Goal: Task Accomplishment & Management: Manage account settings

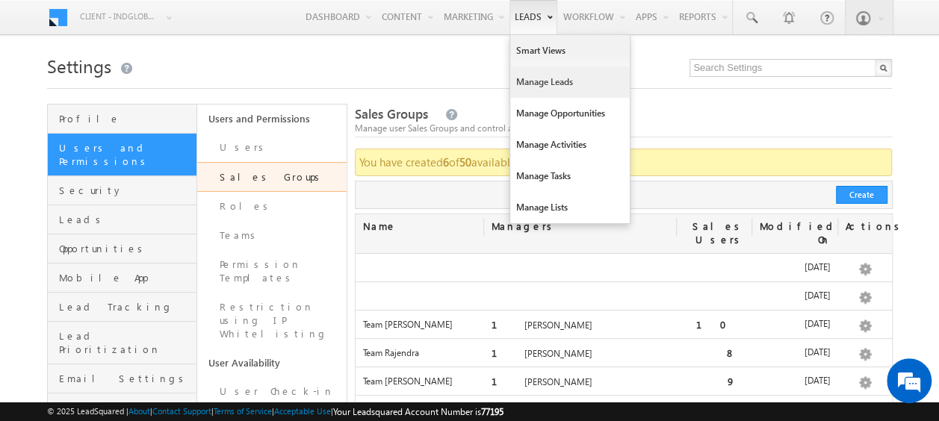
click at [558, 82] on link "Manage Leads" at bounding box center [570, 82] width 120 height 31
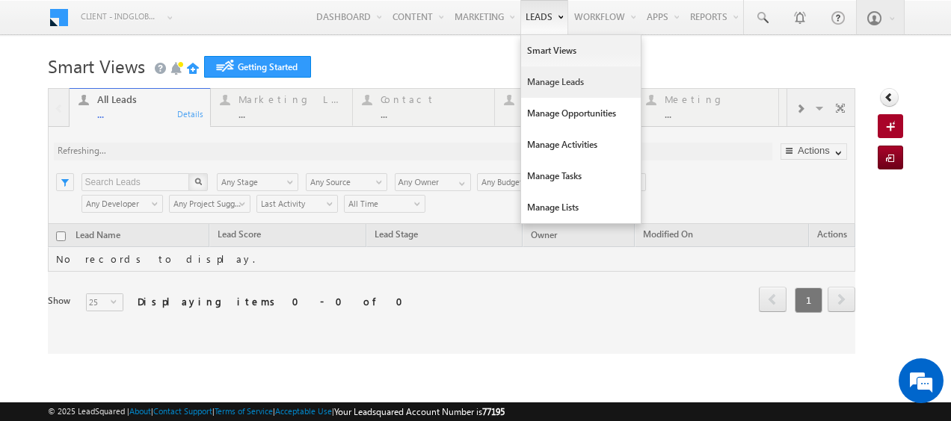
click at [535, 79] on link "Manage Leads" at bounding box center [581, 82] width 120 height 31
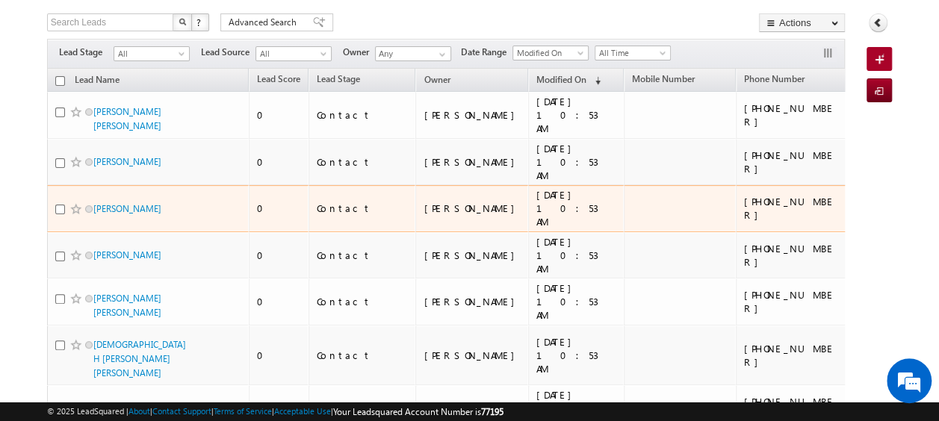
scroll to position [91, 0]
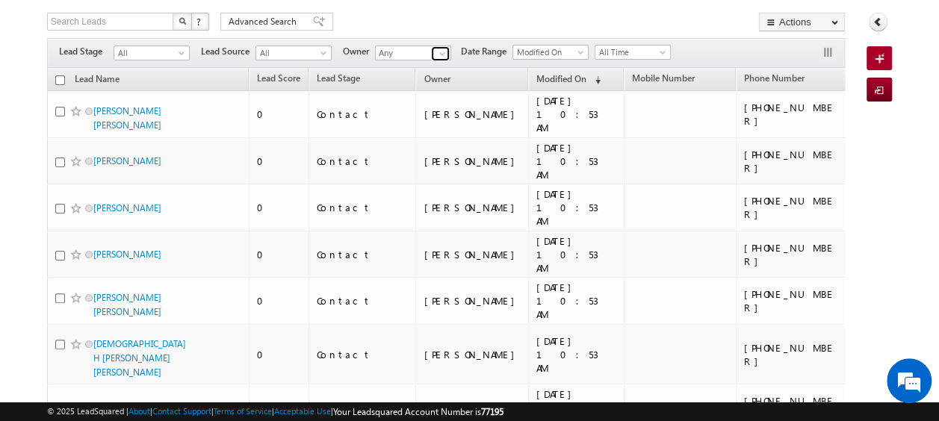
click at [442, 55] on span at bounding box center [442, 54] width 12 height 12
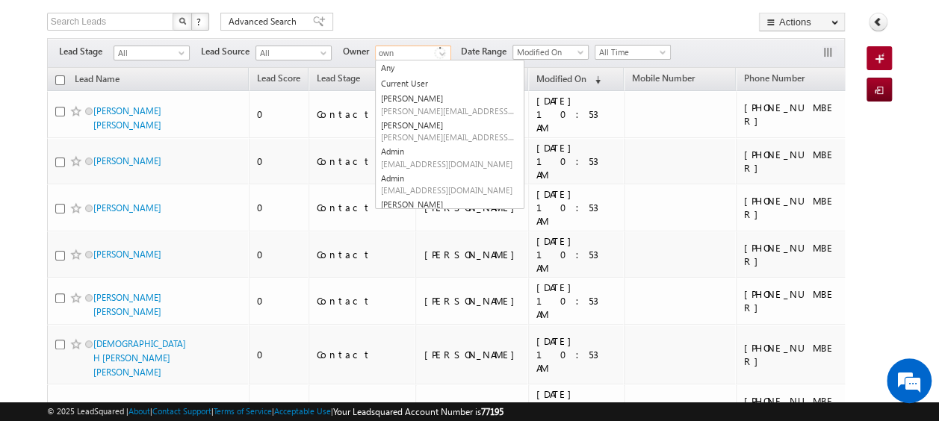
type input "own"
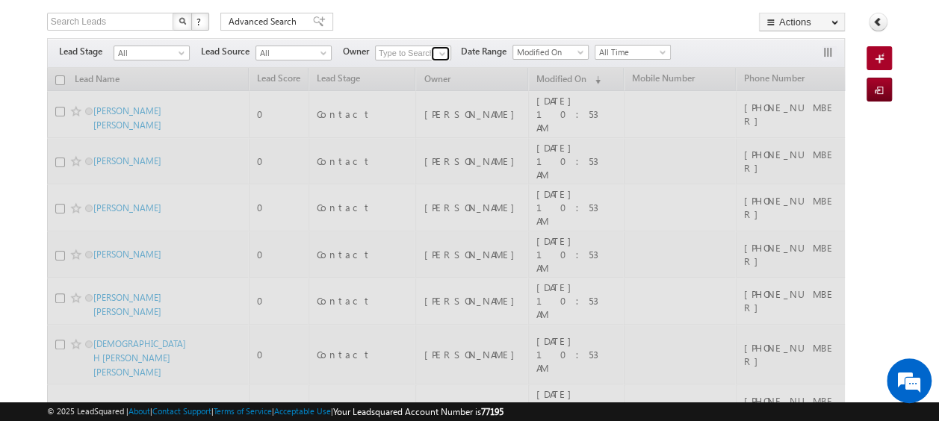
click at [442, 54] on span at bounding box center [442, 54] width 12 height 12
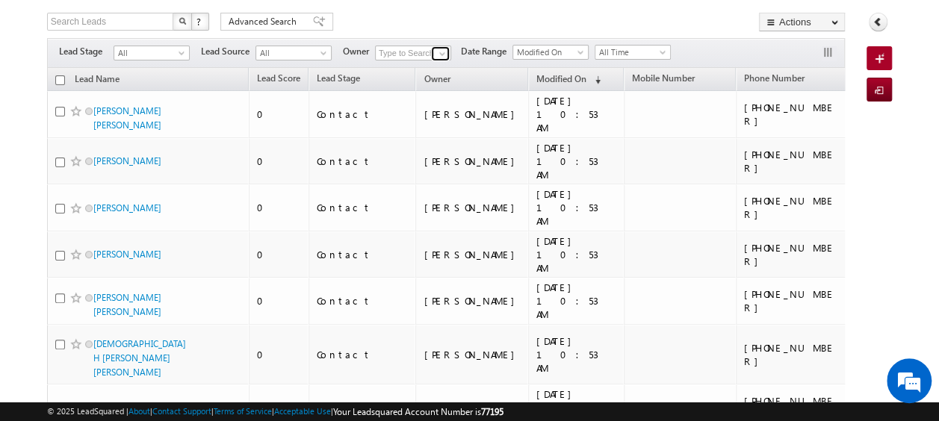
click at [442, 54] on span at bounding box center [442, 54] width 12 height 12
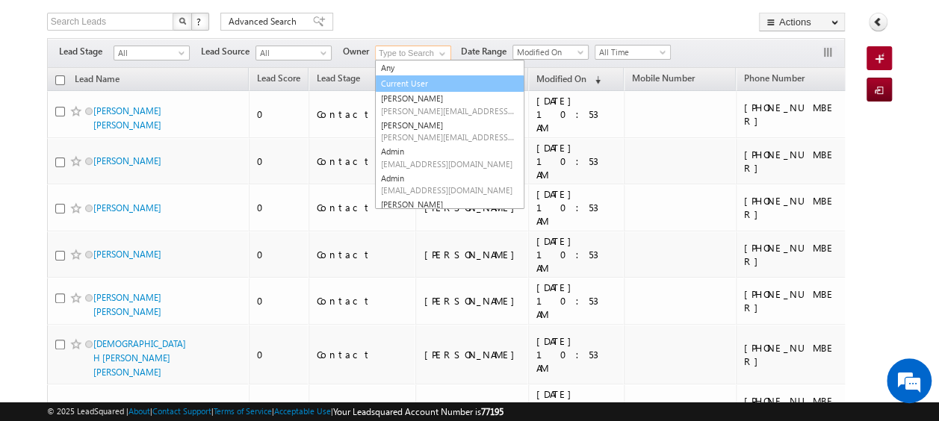
click at [427, 81] on link "Current User" at bounding box center [449, 83] width 149 height 17
type input "Current User"
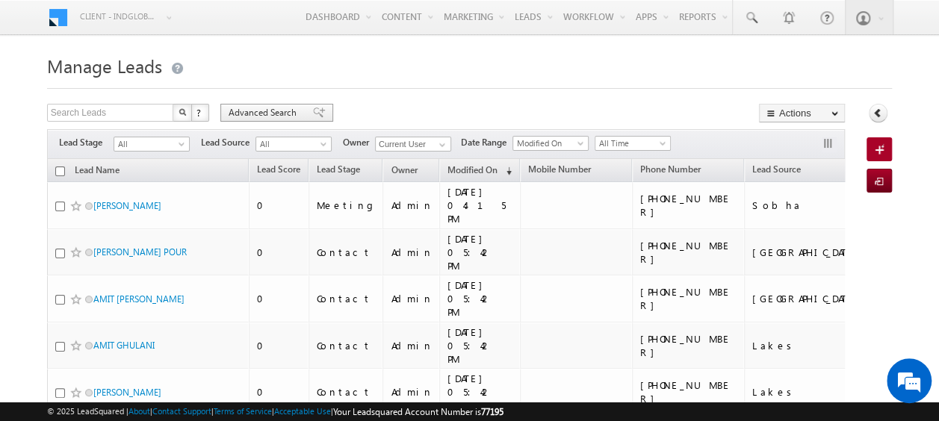
click at [264, 111] on span "Advanced Search" at bounding box center [265, 112] width 72 height 13
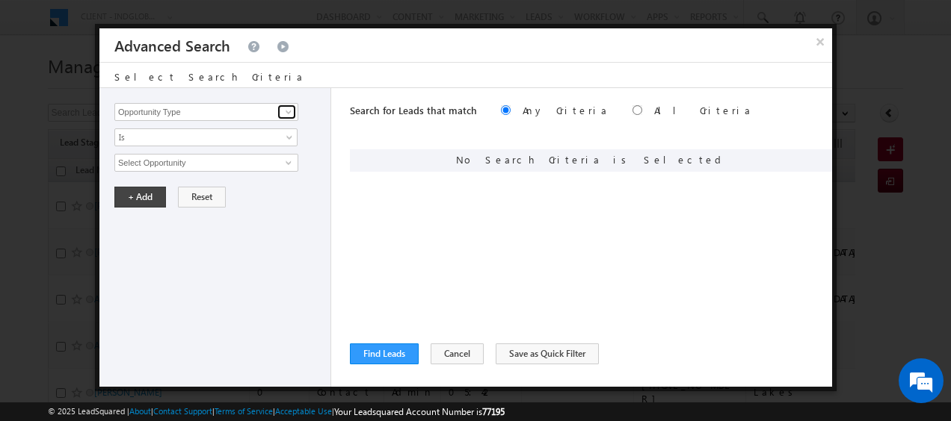
click at [288, 108] on span at bounding box center [288, 112] width 12 height 12
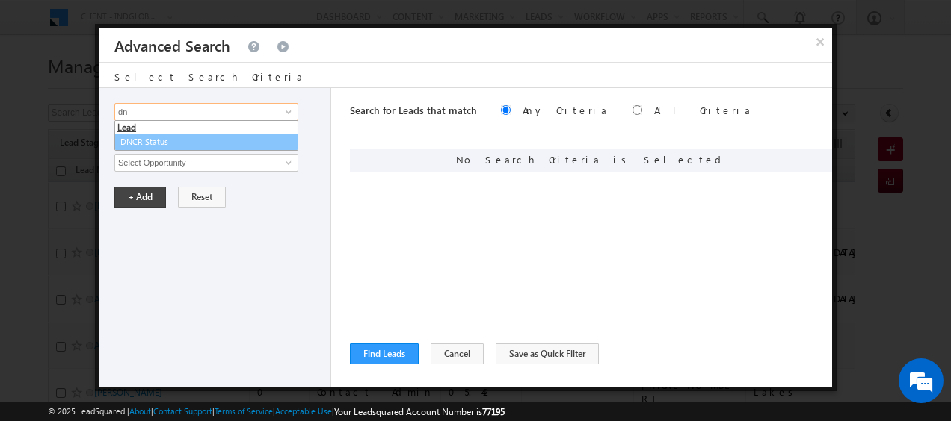
click at [179, 142] on link "DNCR Status" at bounding box center [206, 142] width 184 height 17
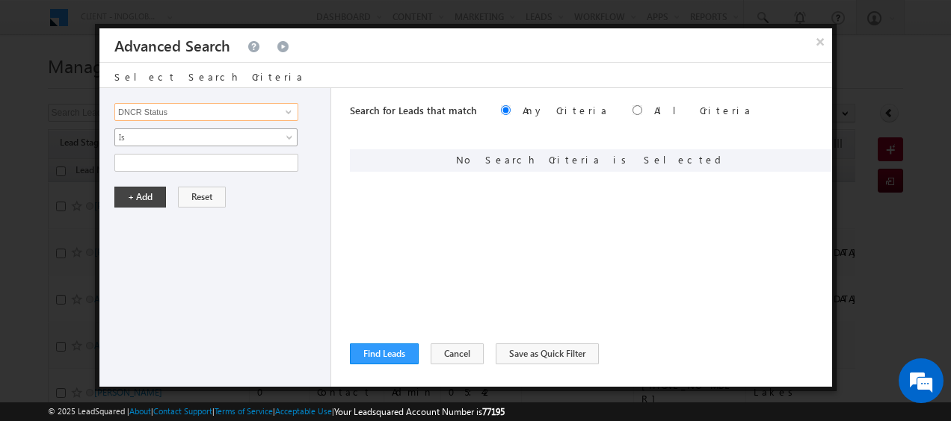
type input "DNCR Status"
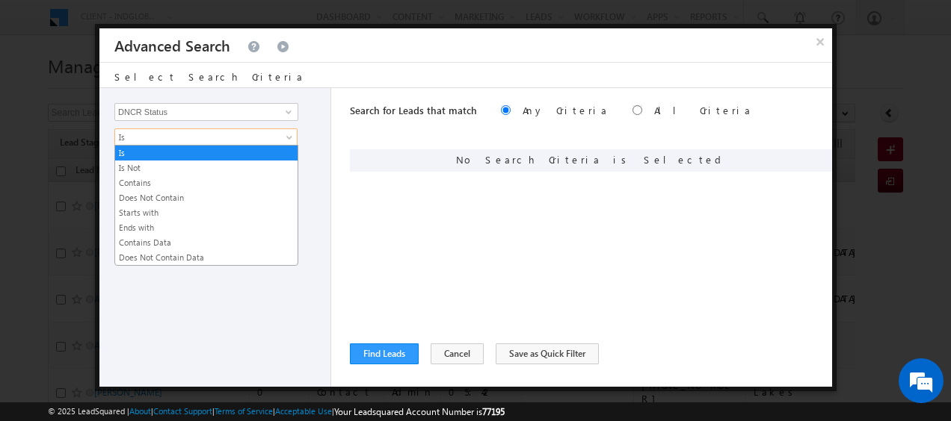
click at [287, 138] on span at bounding box center [291, 141] width 12 height 12
click at [194, 168] on link "Is Not" at bounding box center [206, 167] width 182 height 13
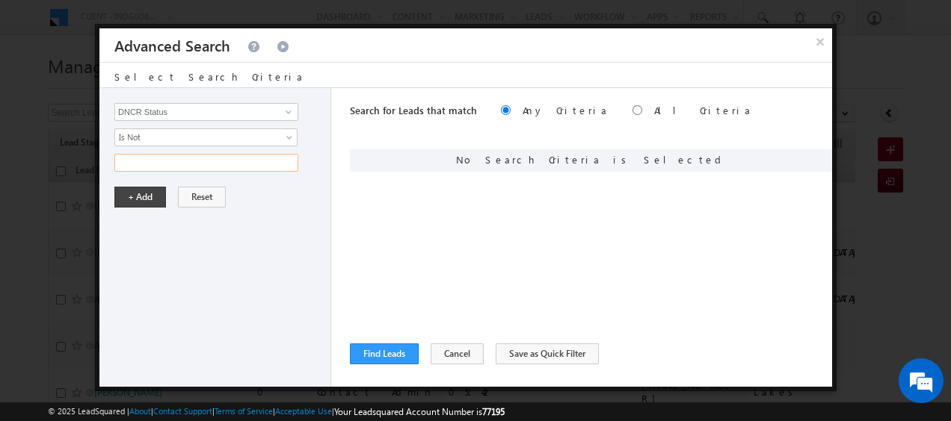
click at [213, 166] on input "text" at bounding box center [206, 163] width 184 height 18
type input "Blocked"
click at [136, 194] on button "+ Add" at bounding box center [140, 197] width 52 height 21
click at [632, 109] on input "radio" at bounding box center [637, 110] width 10 height 10
radio input "true"
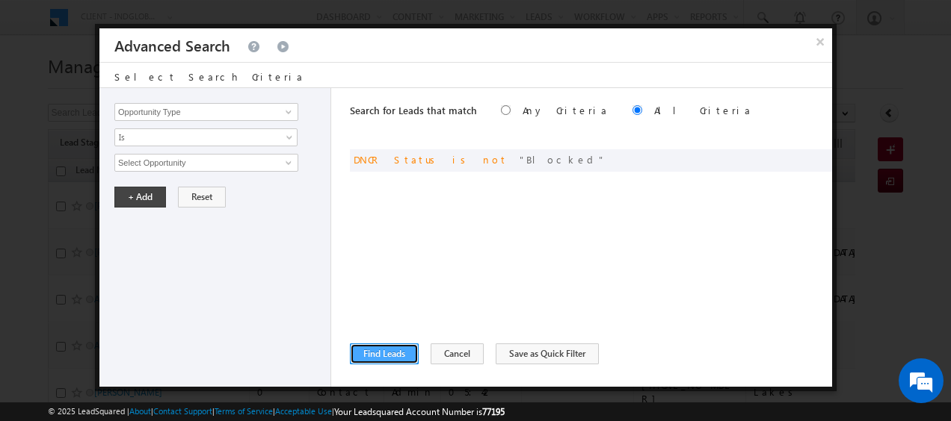
click at [391, 354] on button "Find Leads" at bounding box center [384, 354] width 69 height 21
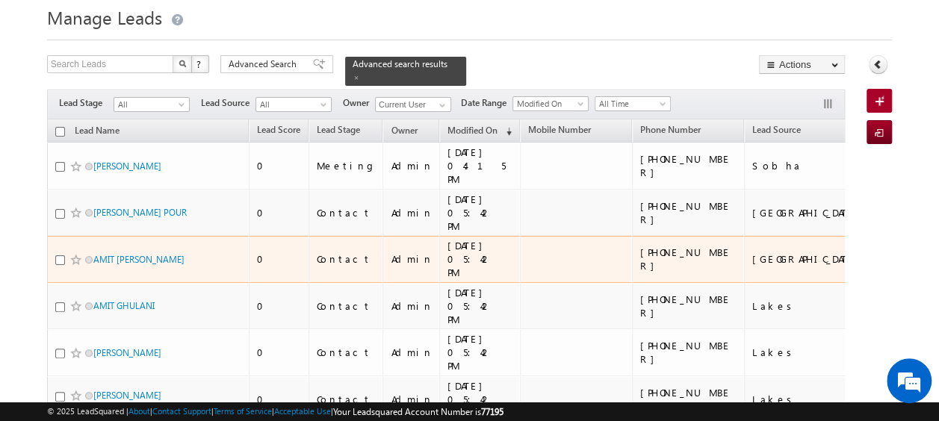
scroll to position [49, 0]
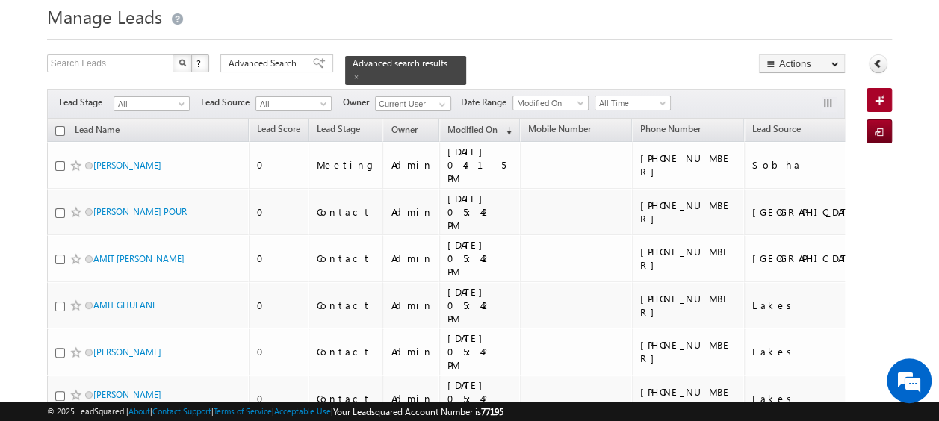
click at [61, 126] on input "checkbox" at bounding box center [60, 131] width 10 height 10
checkbox input "true"
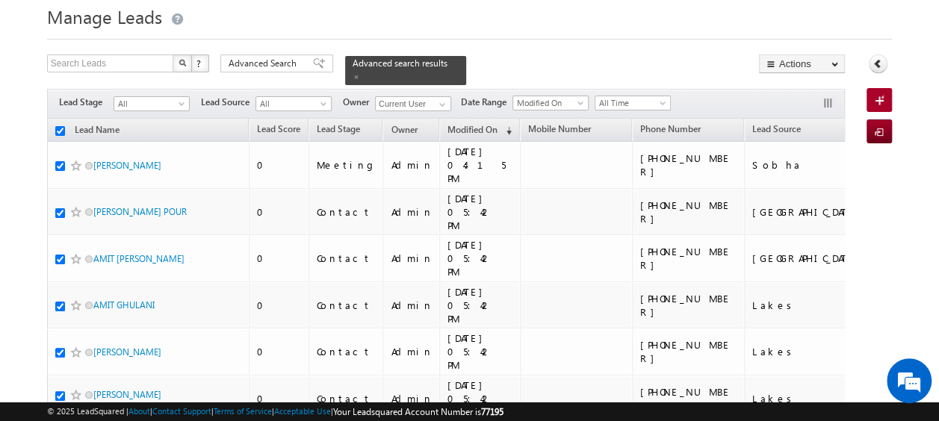
checkbox input "true"
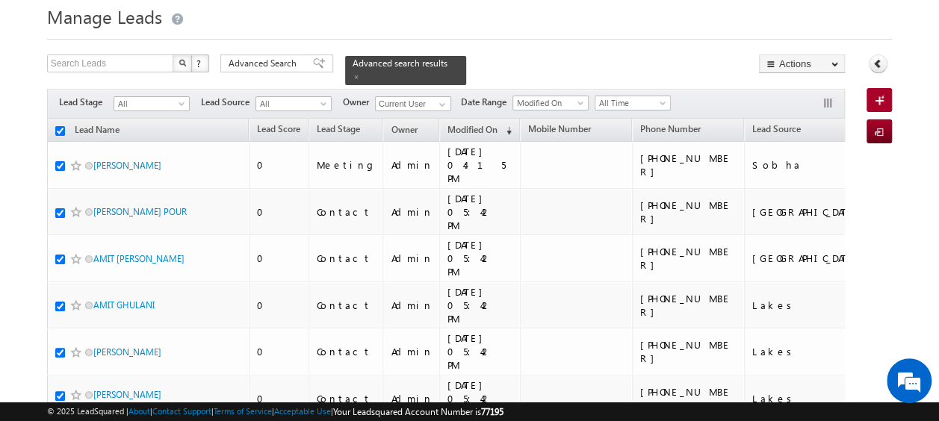
checkbox input "true"
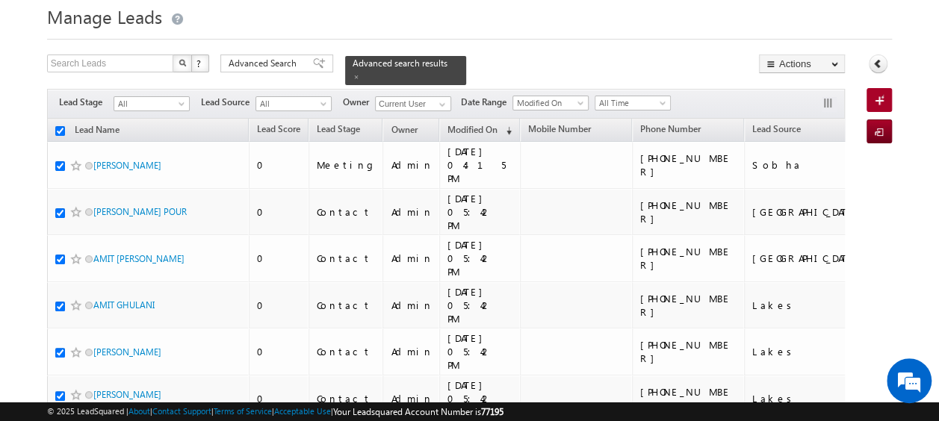
checkbox input "true"
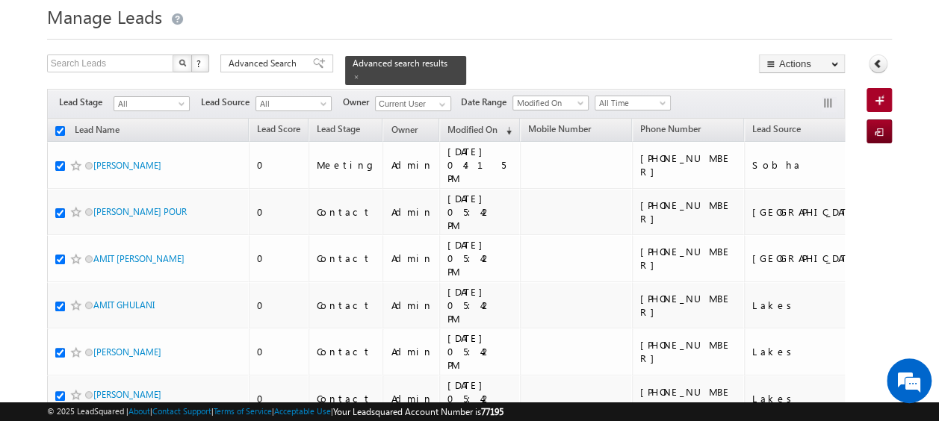
checkbox input "true"
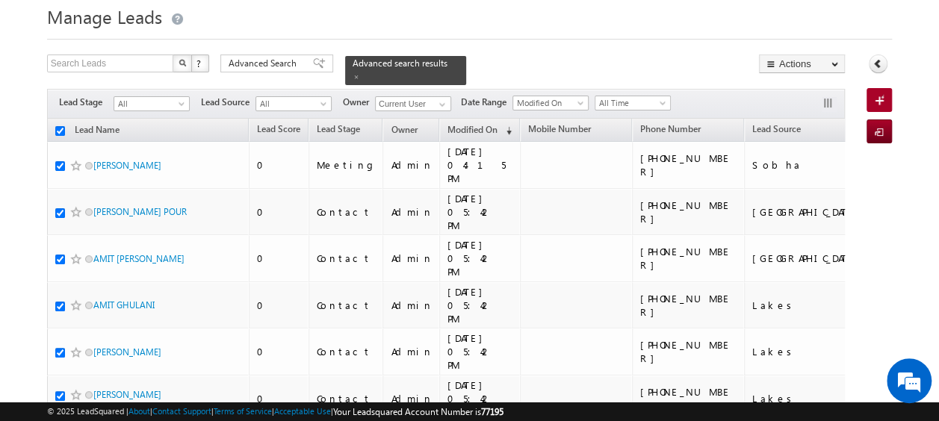
checkbox input "true"
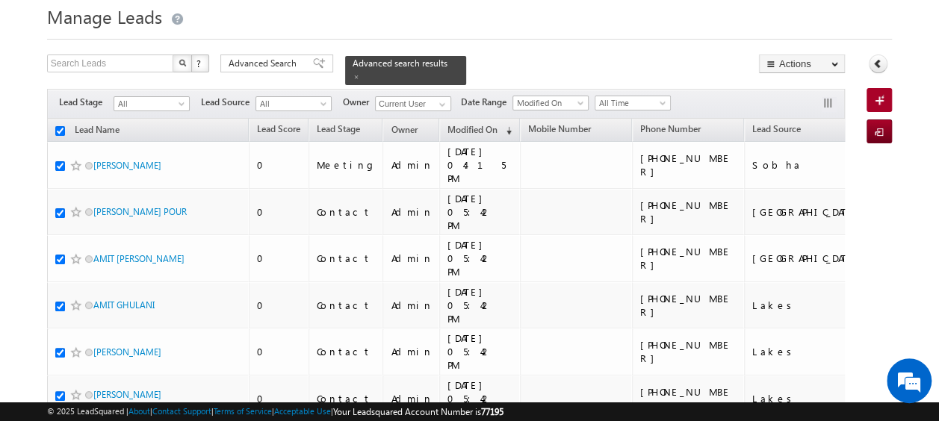
checkbox input "true"
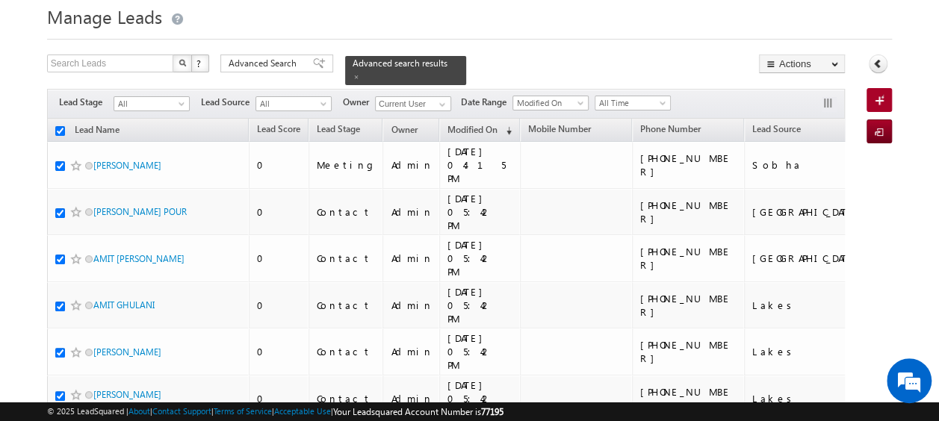
checkbox input "true"
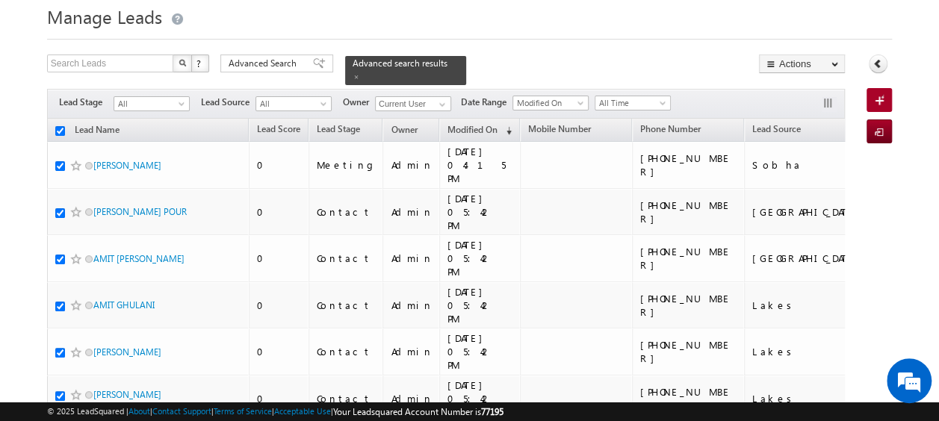
checkbox input "true"
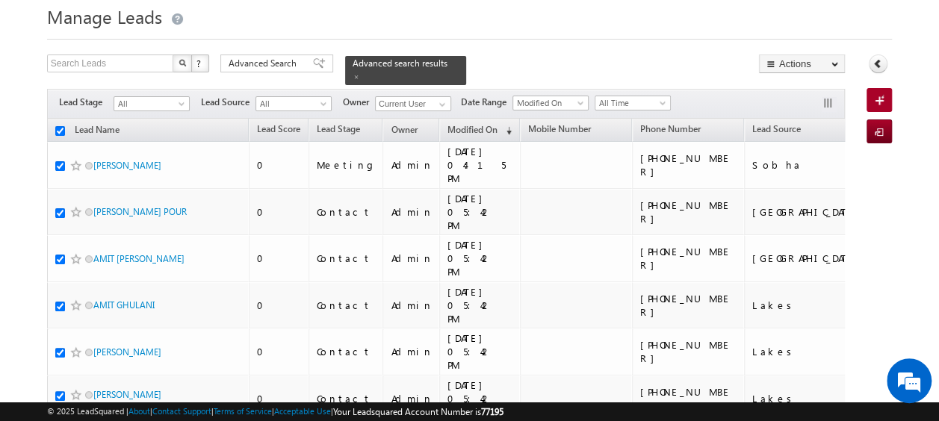
checkbox input "true"
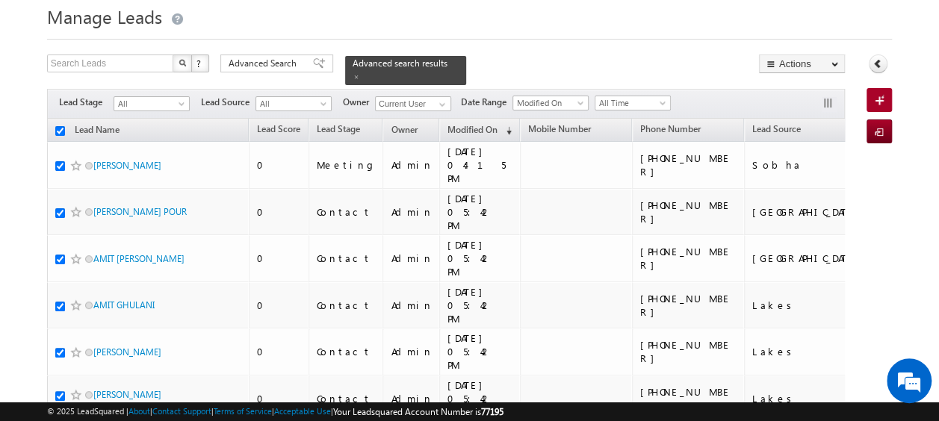
checkbox input "true"
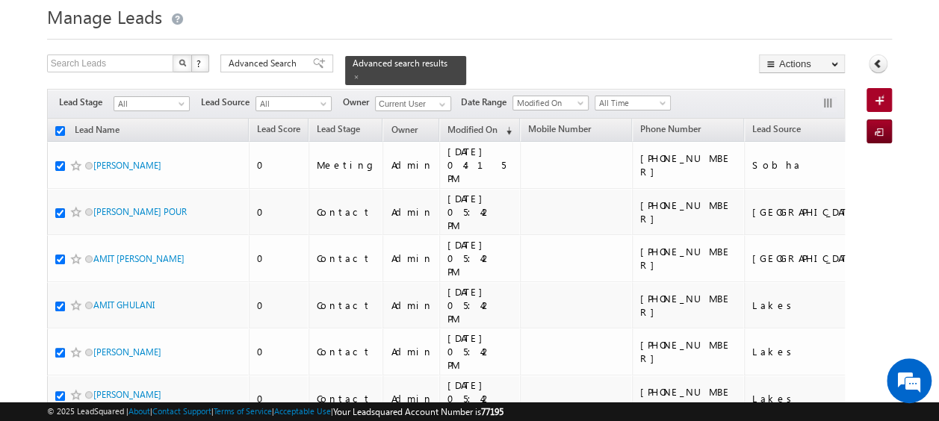
checkbox input "true"
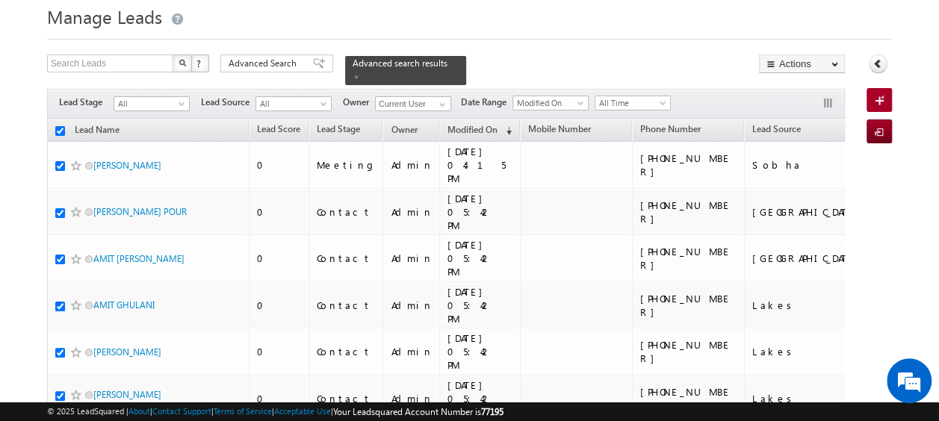
checkbox input "true"
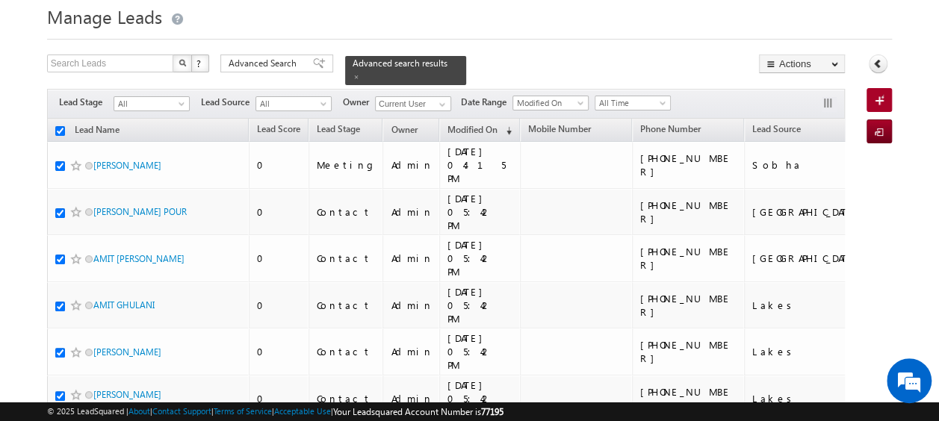
checkbox input "true"
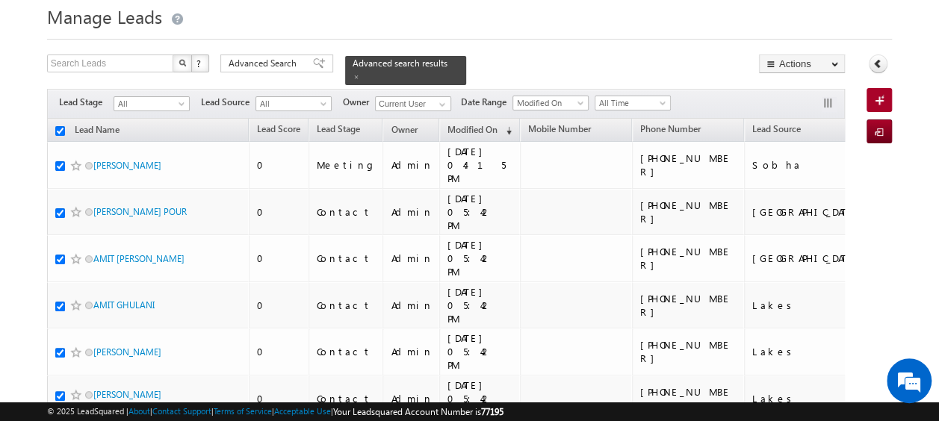
checkbox input "true"
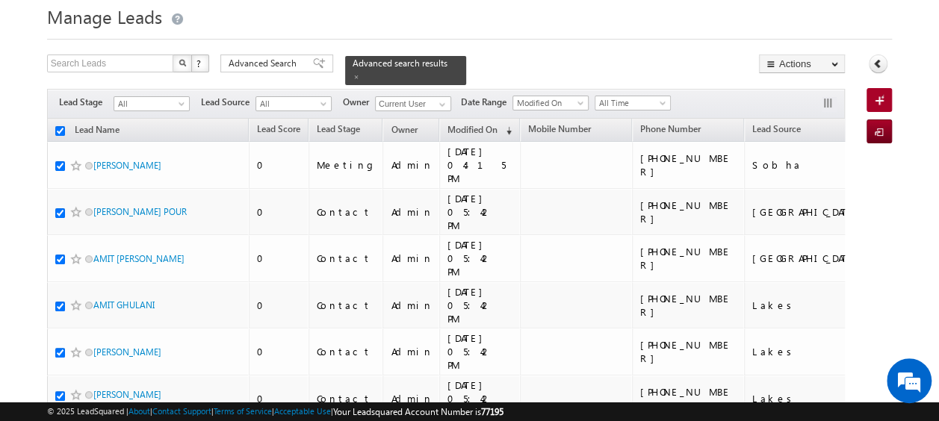
checkbox input "true"
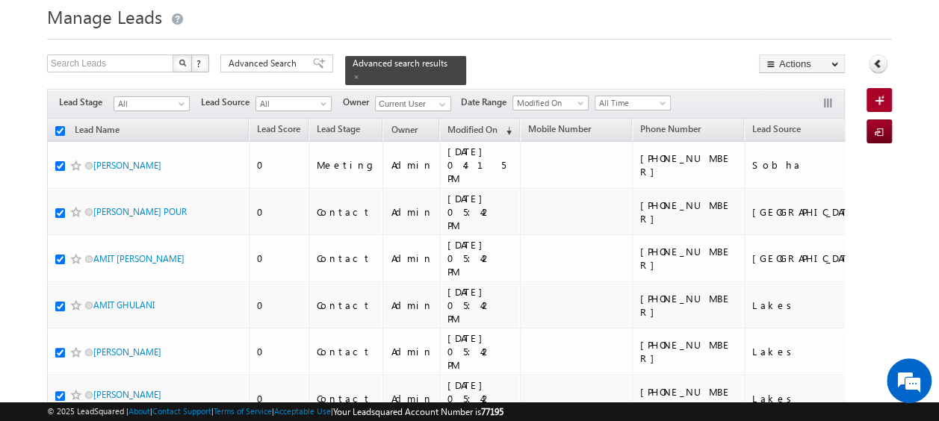
checkbox input "true"
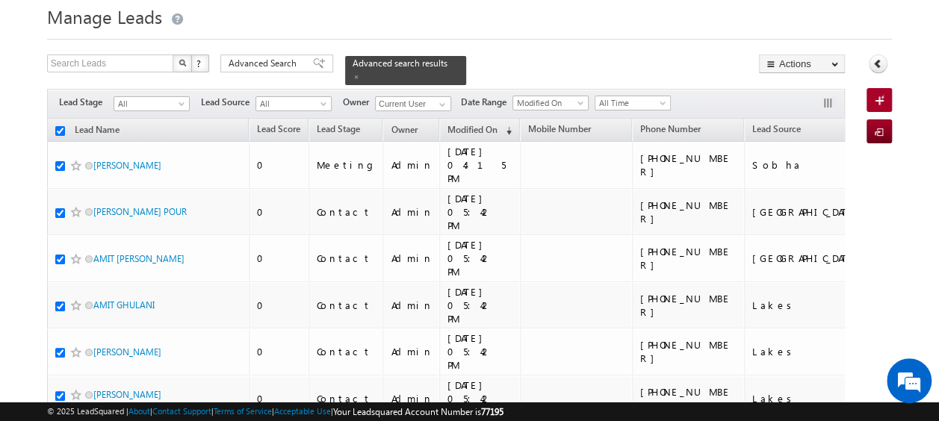
checkbox input "true"
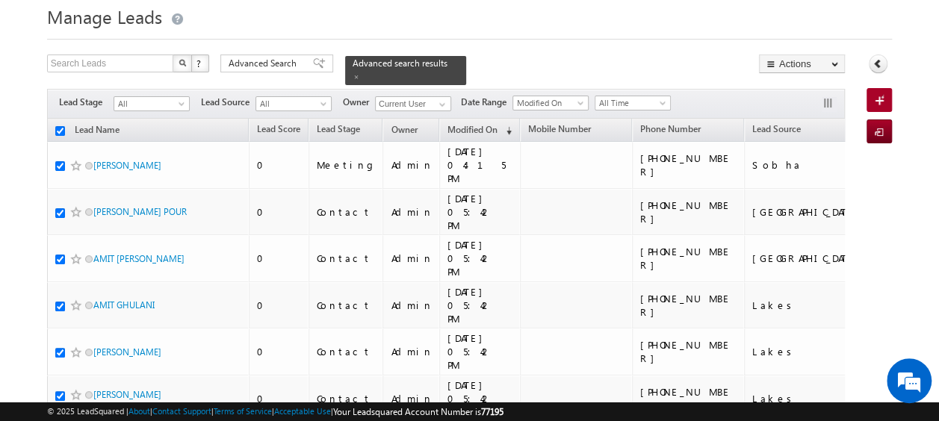
checkbox input "true"
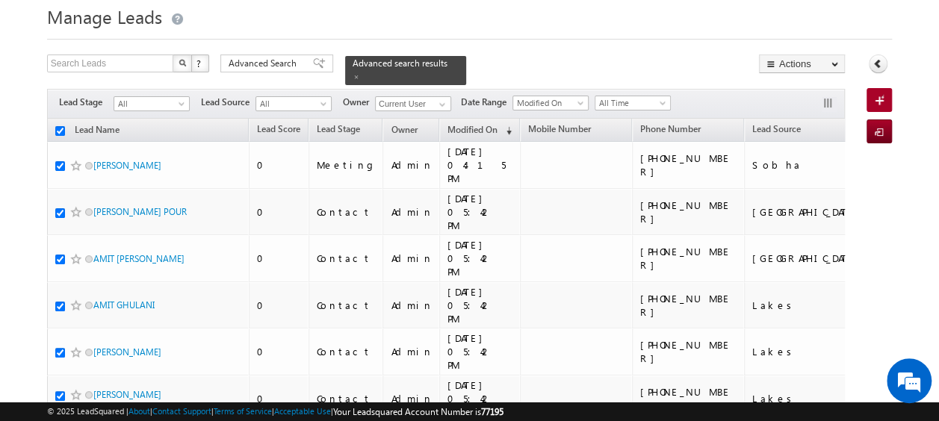
checkbox input "true"
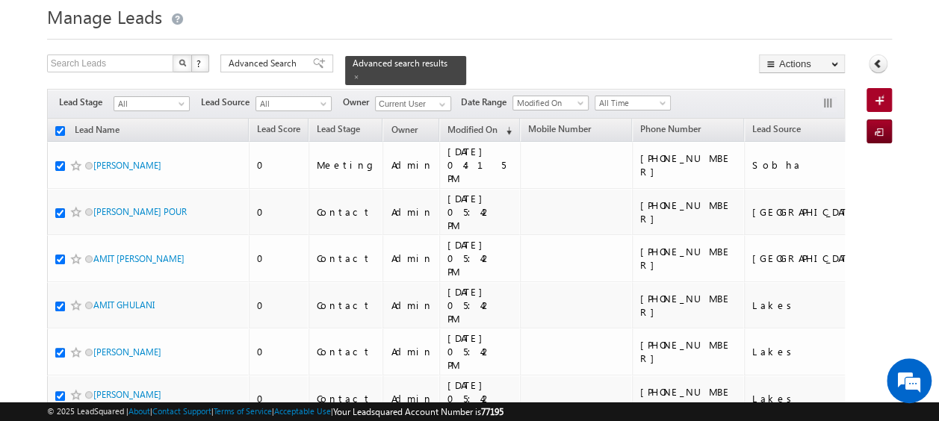
checkbox input "true"
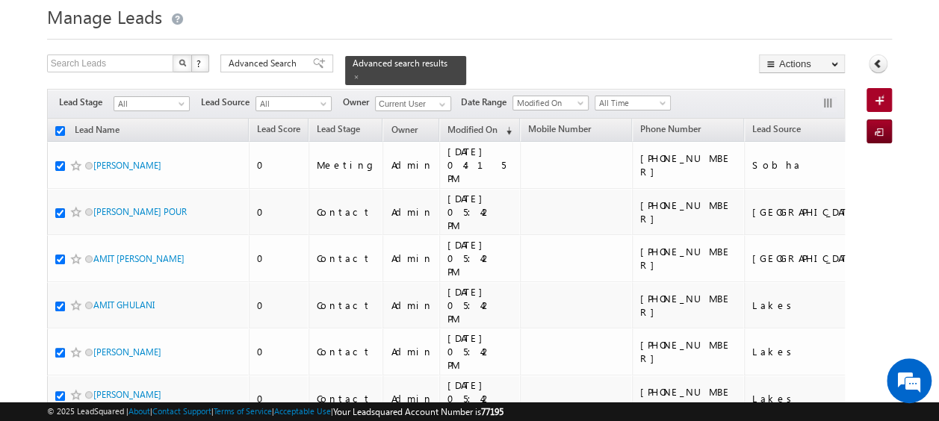
checkbox input "true"
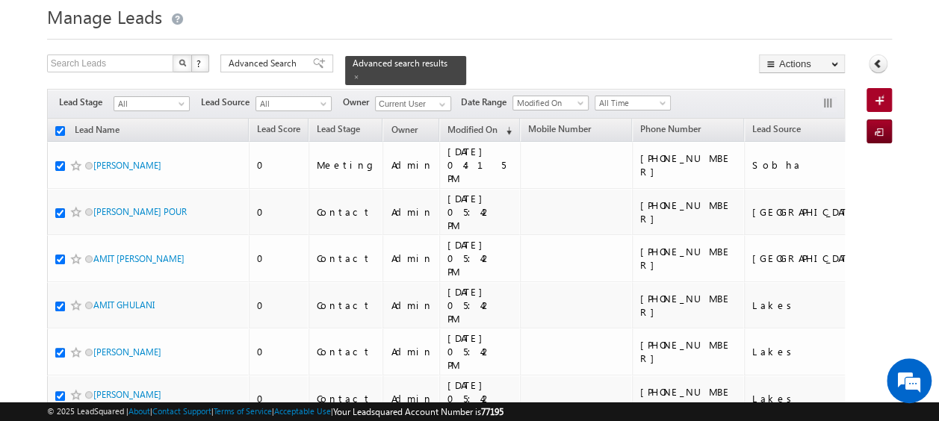
checkbox input "true"
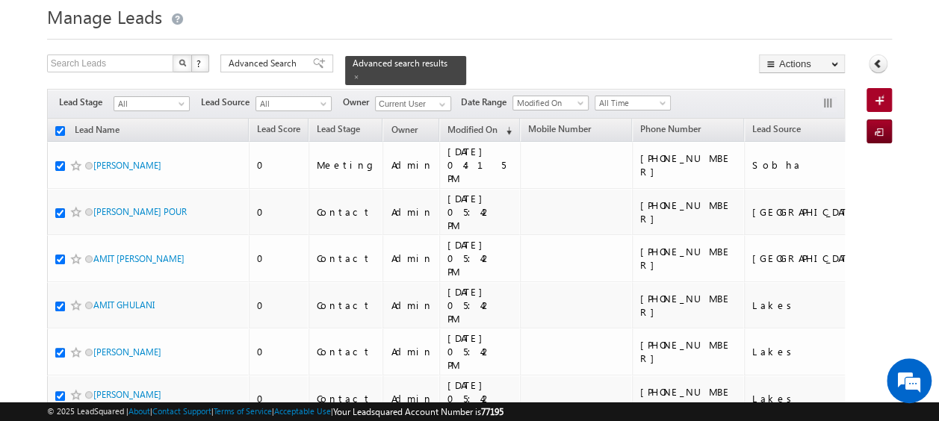
checkbox input "true"
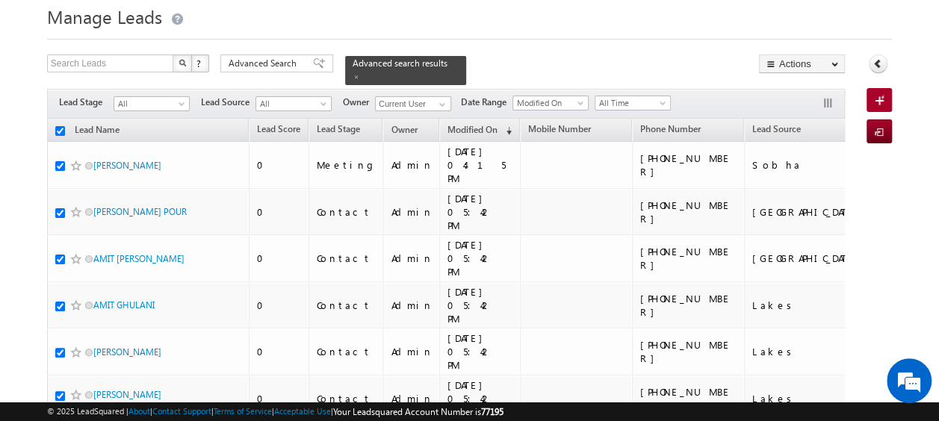
checkbox input "true"
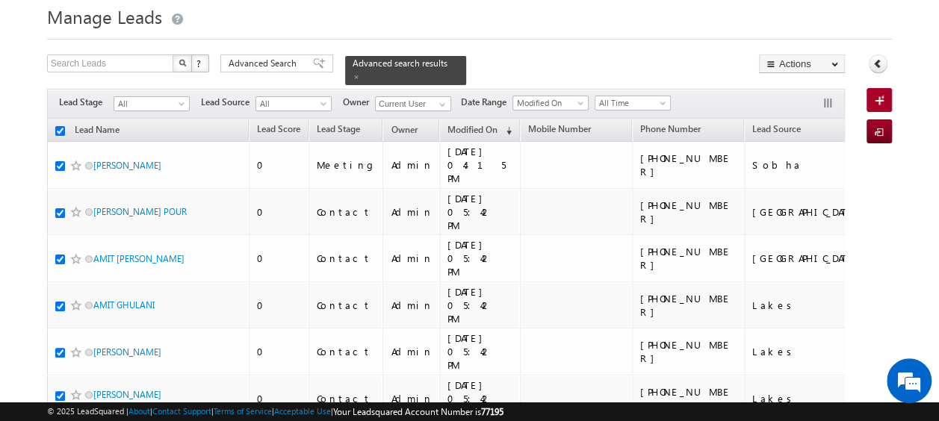
checkbox input "true"
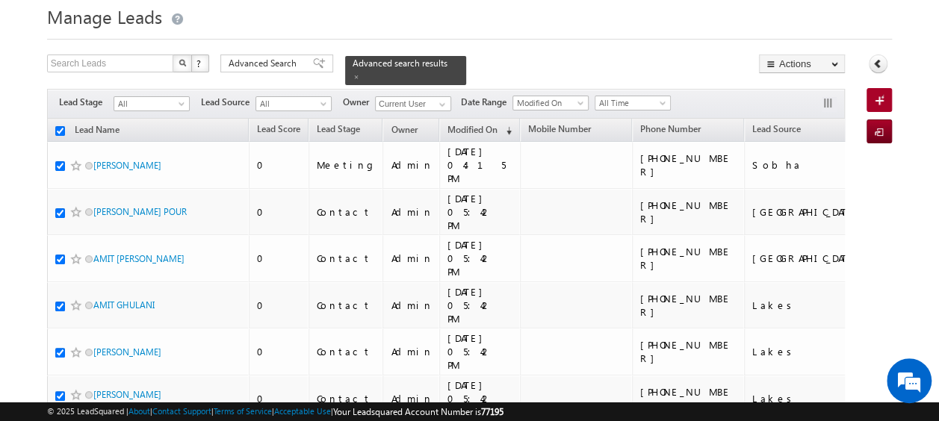
checkbox input "true"
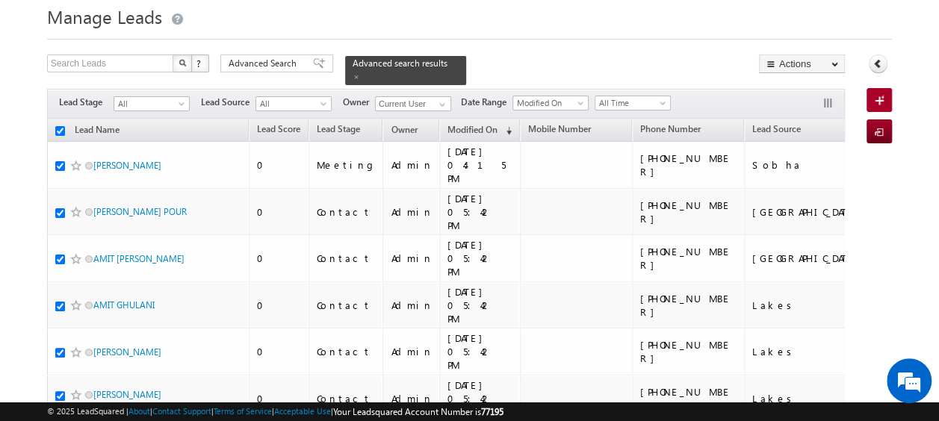
checkbox input "true"
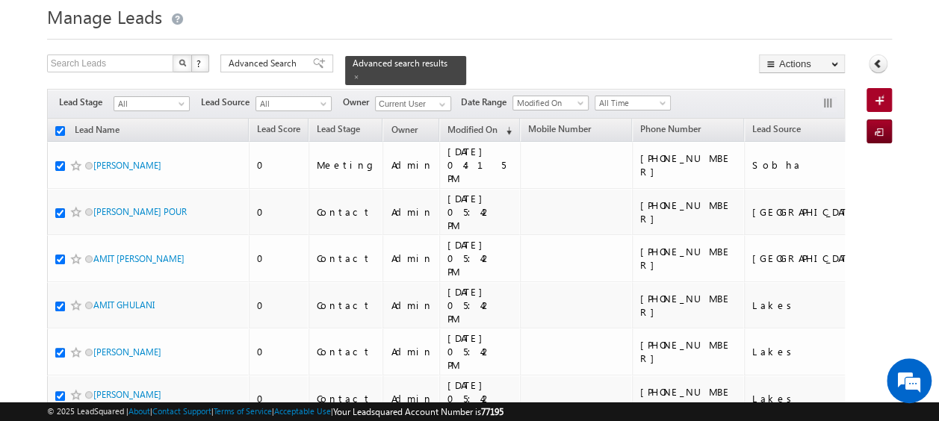
checkbox input "true"
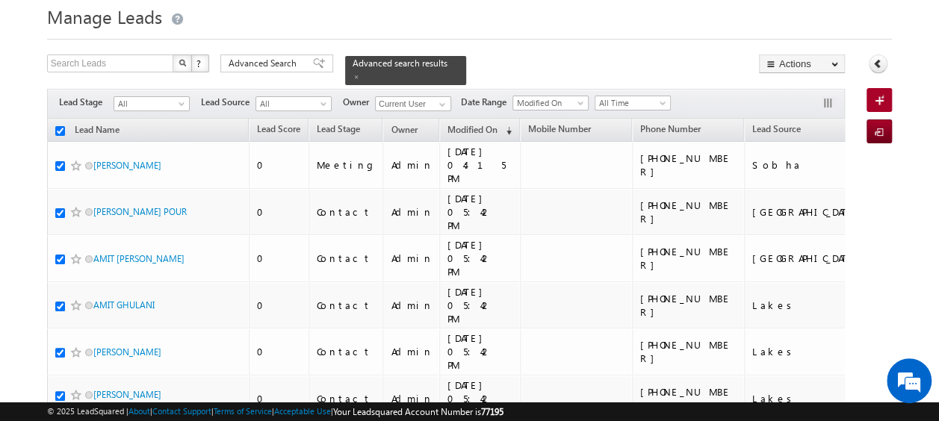
checkbox input "true"
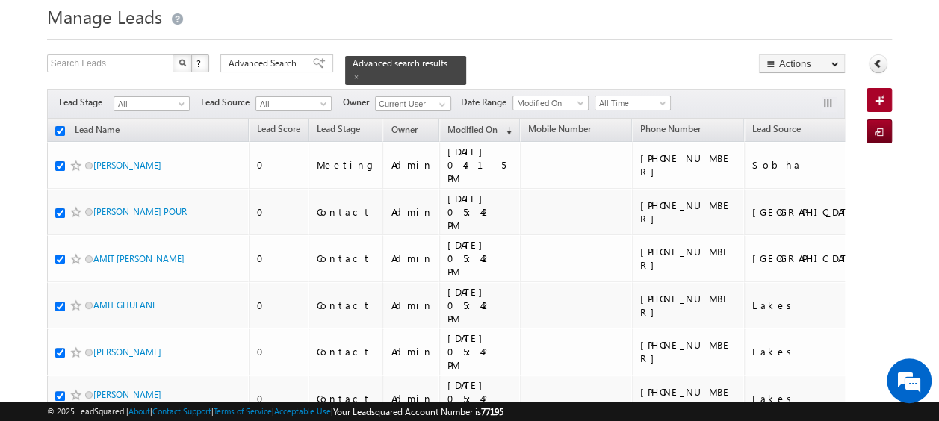
checkbox input "true"
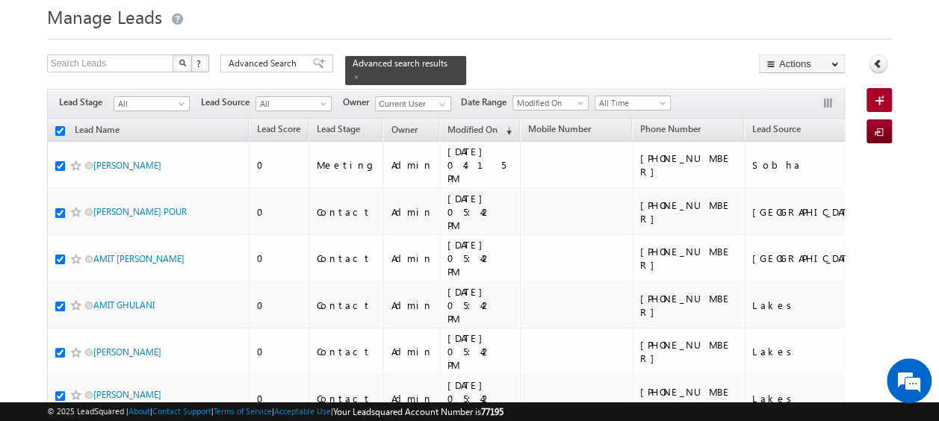
checkbox input "true"
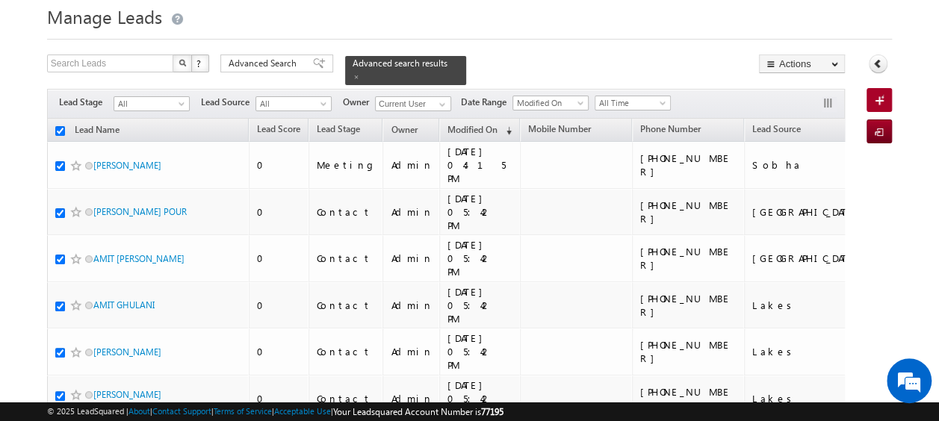
checkbox input "true"
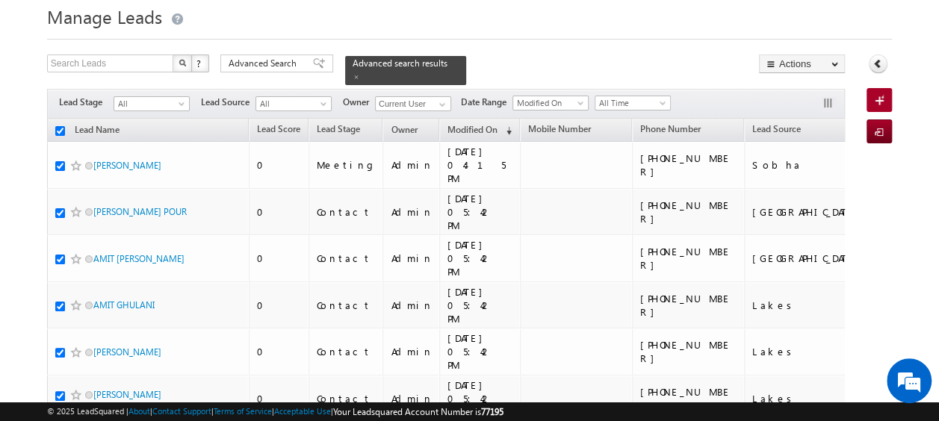
checkbox input "true"
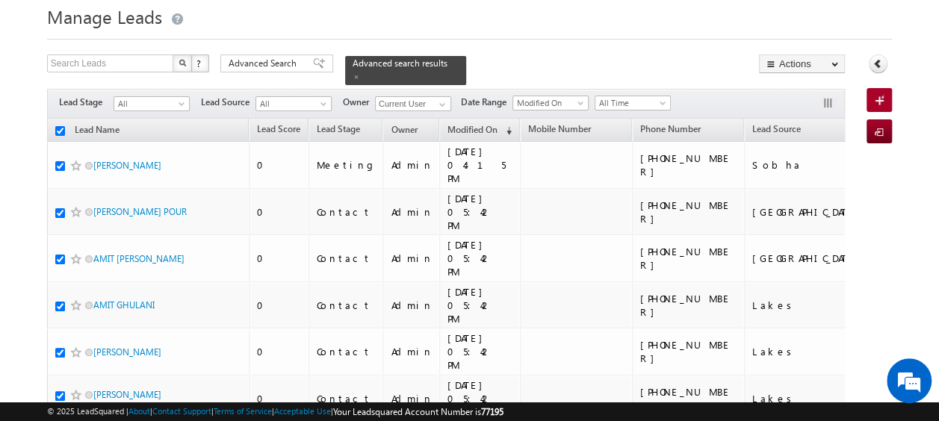
checkbox input "true"
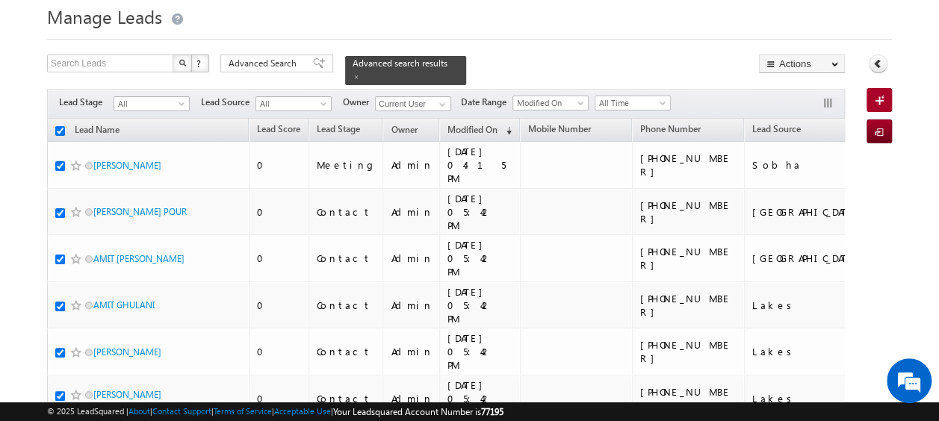
checkbox input "true"
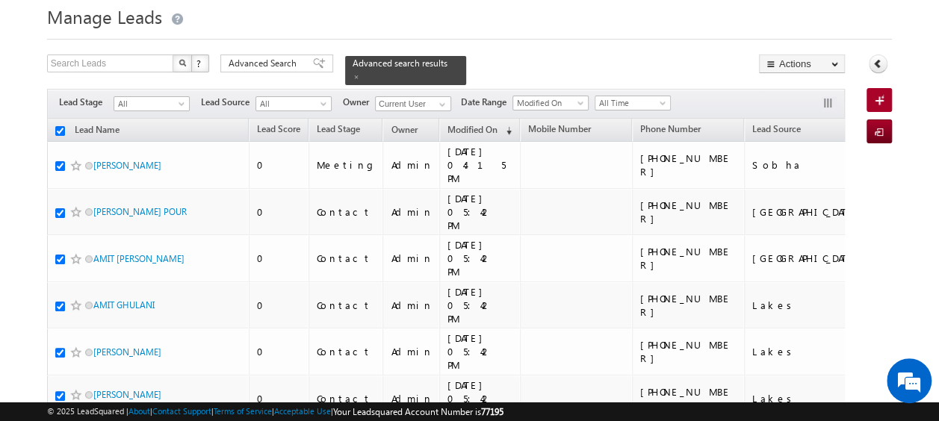
checkbox input "true"
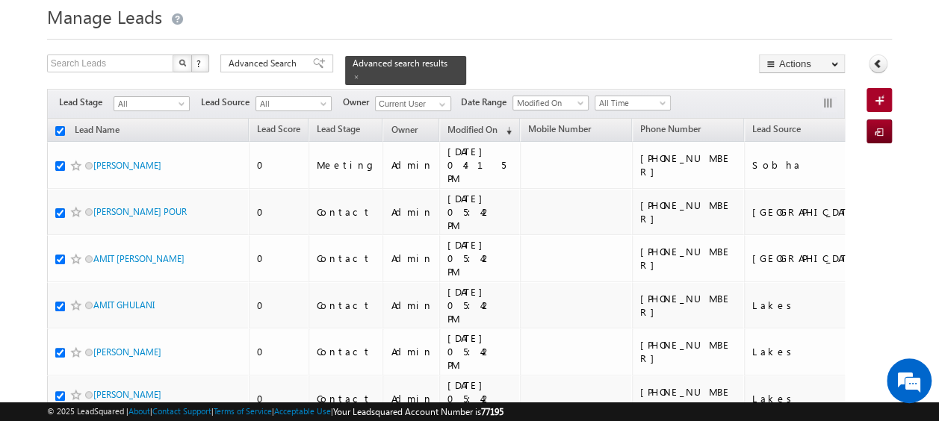
checkbox input "true"
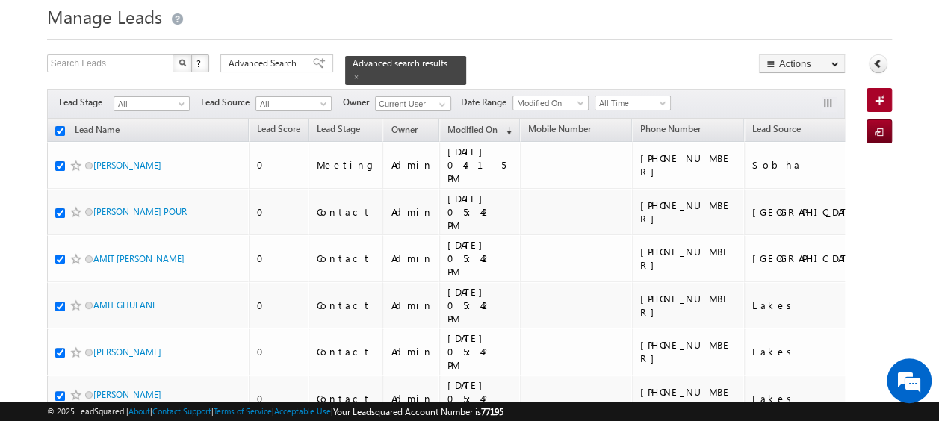
checkbox input "true"
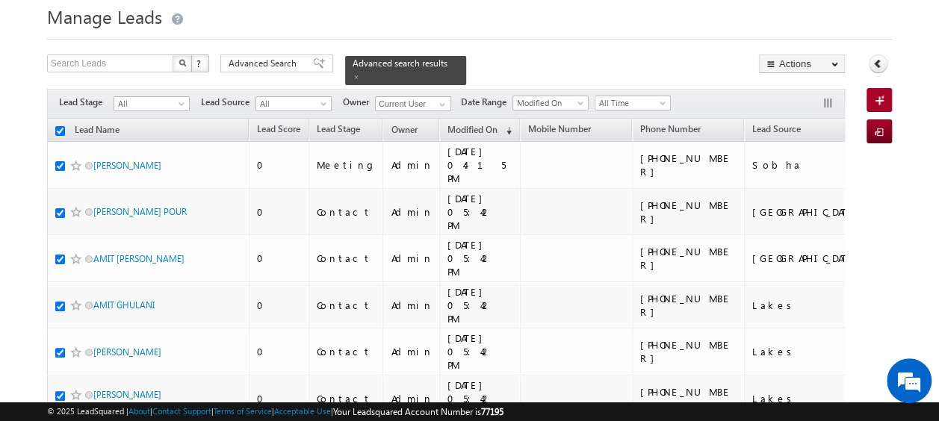
checkbox input "true"
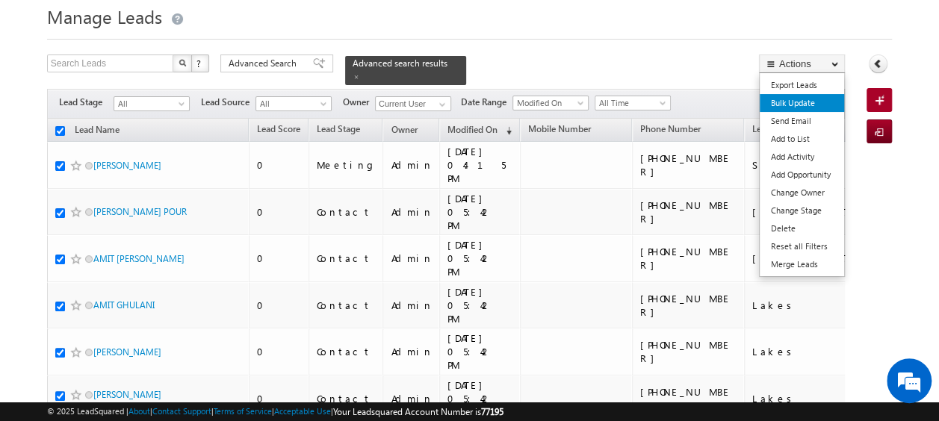
click at [807, 106] on link "Bulk Update" at bounding box center [802, 103] width 84 height 18
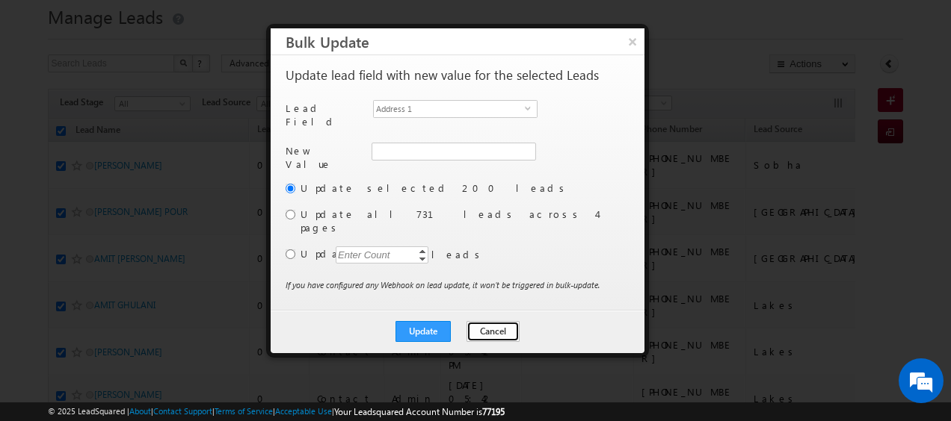
click at [498, 321] on button "Cancel" at bounding box center [492, 331] width 53 height 21
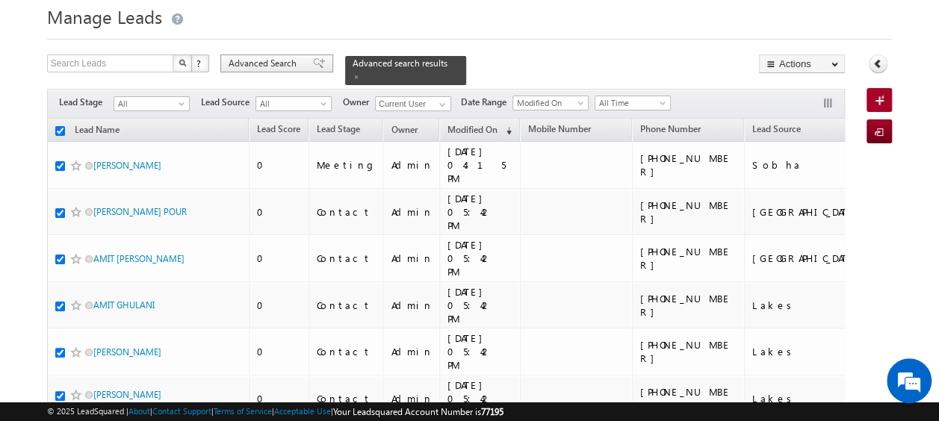
click at [268, 58] on span "Advanced Search" at bounding box center [265, 63] width 72 height 13
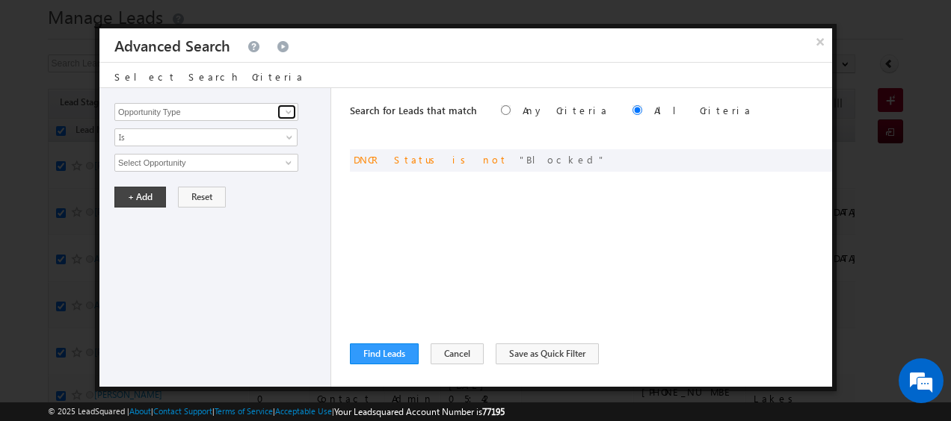
click at [288, 112] on span at bounding box center [288, 112] width 12 height 12
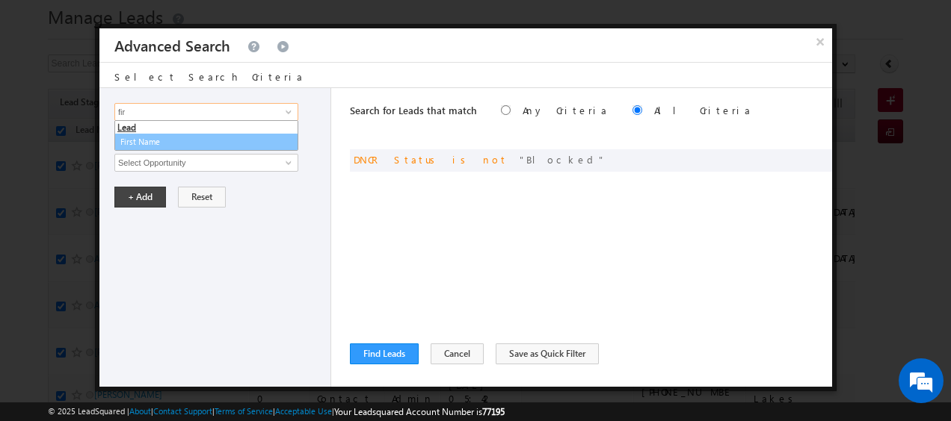
click at [179, 138] on link "First Name" at bounding box center [206, 142] width 184 height 17
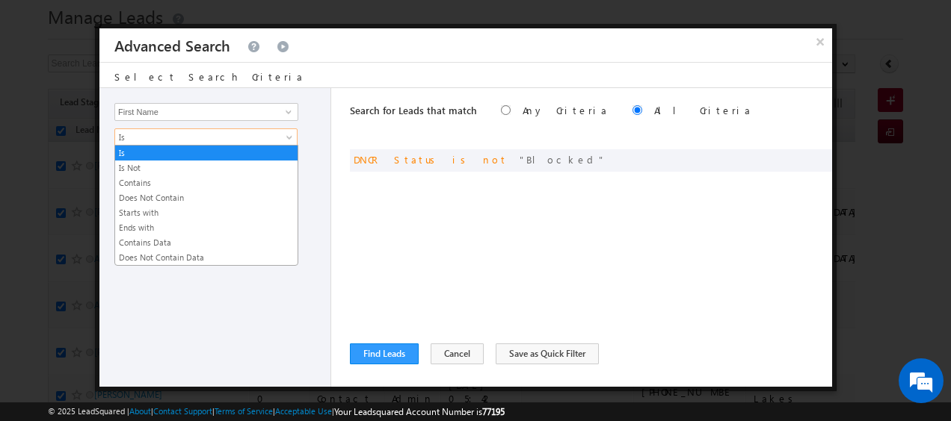
click at [291, 138] on span at bounding box center [291, 141] width 12 height 12
click at [180, 181] on link "Contains" at bounding box center [206, 182] width 182 height 13
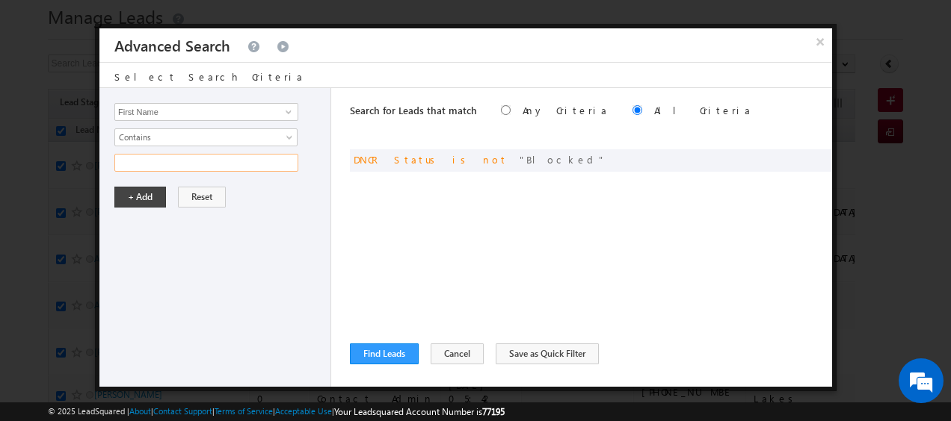
click at [214, 161] on input "text" at bounding box center [206, 163] width 184 height 18
paste input "[PERSON_NAME]"
click at [144, 198] on button "+ Add" at bounding box center [140, 197] width 52 height 21
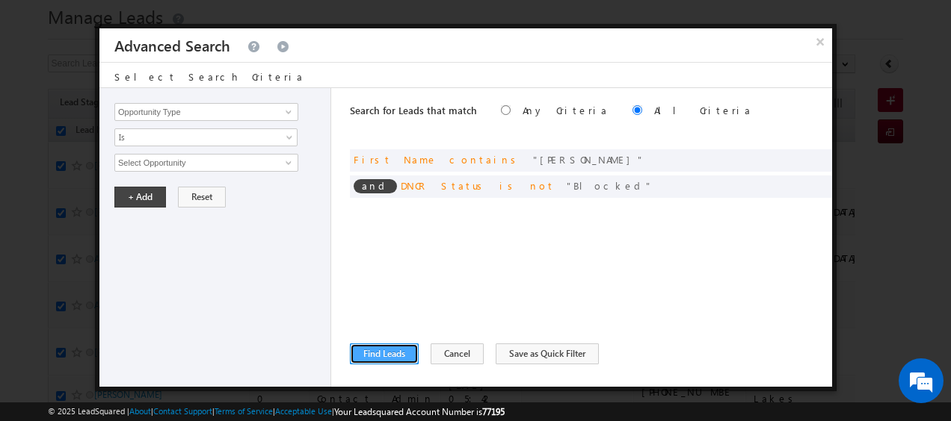
click at [395, 354] on button "Find Leads" at bounding box center [384, 354] width 69 height 21
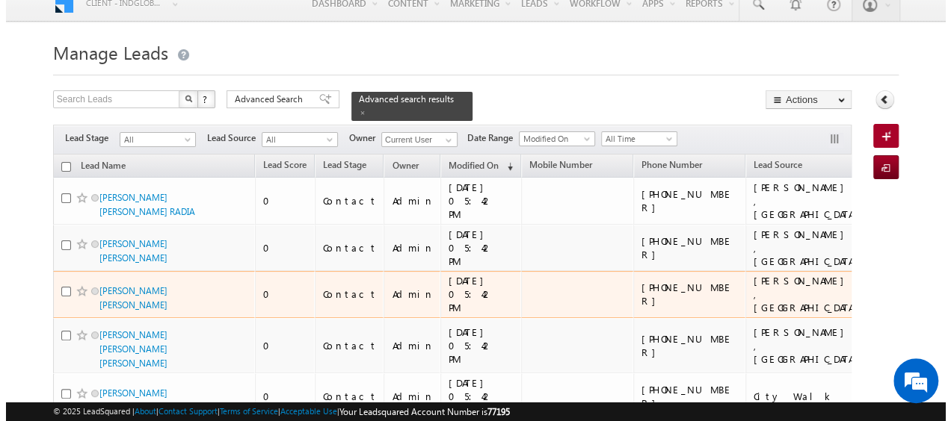
scroll to position [0, 0]
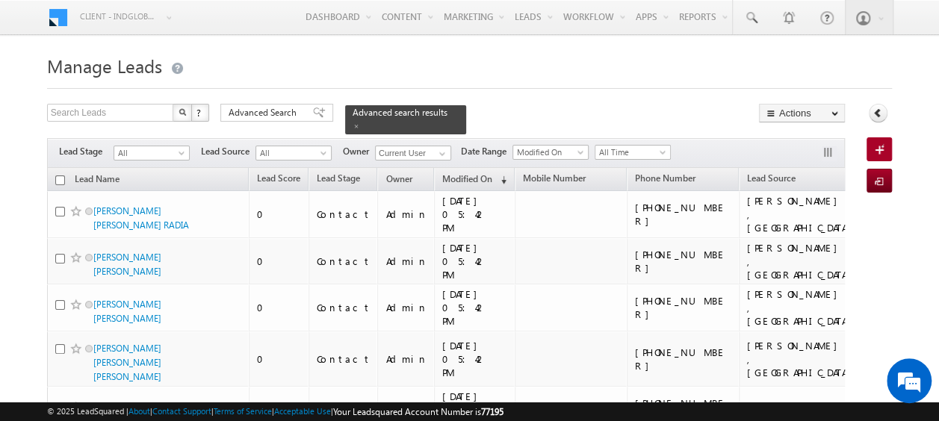
click at [64, 170] on th "Lead Name" at bounding box center [148, 179] width 202 height 23
click at [58, 176] on input "checkbox" at bounding box center [60, 181] width 10 height 10
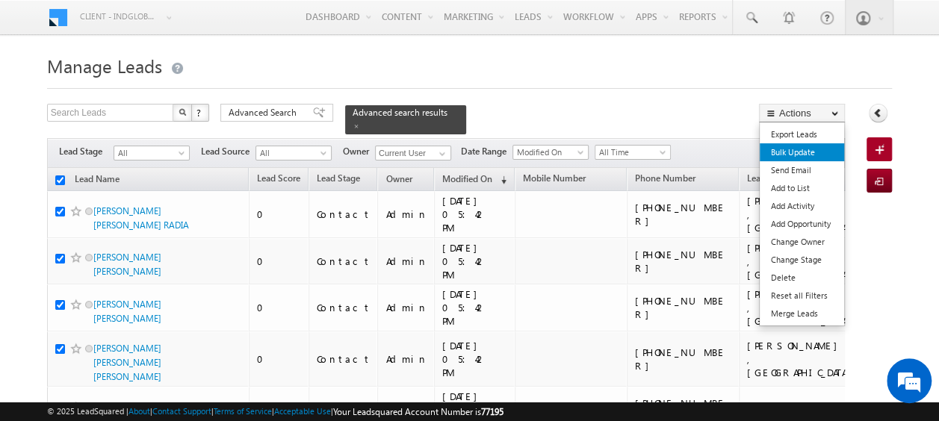
click at [802, 152] on link "Bulk Update" at bounding box center [802, 152] width 84 height 18
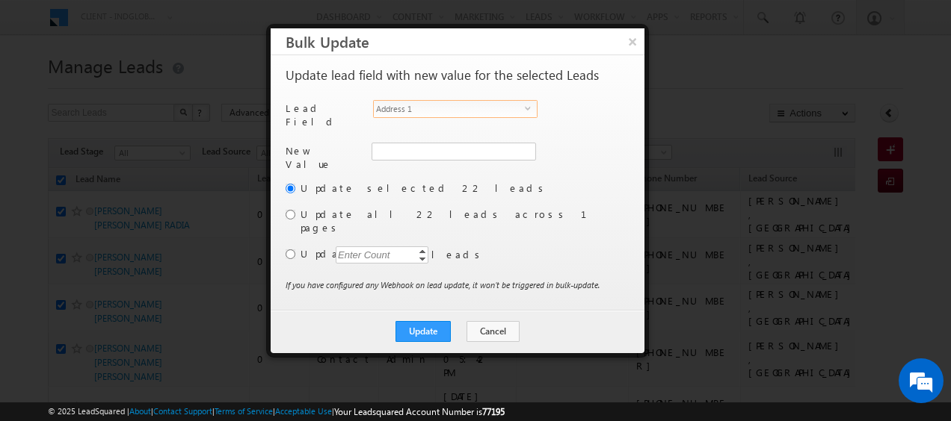
click at [526, 111] on span "select" at bounding box center [531, 108] width 12 height 7
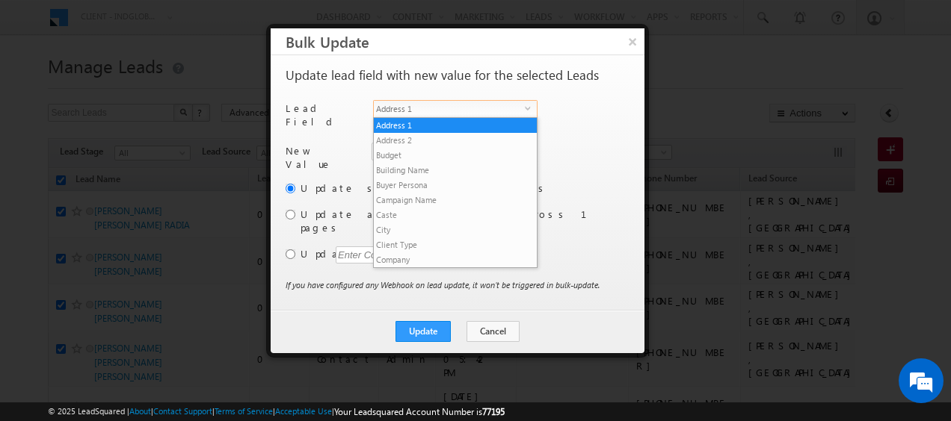
scroll to position [569, 0]
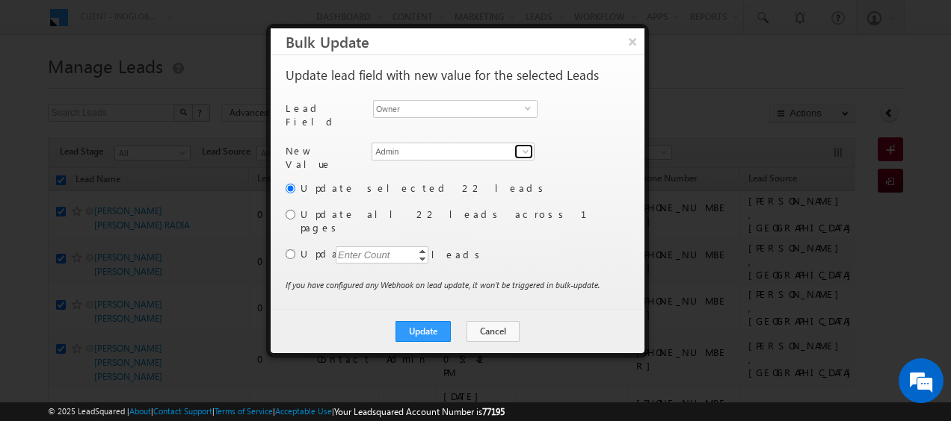
click at [525, 146] on span at bounding box center [525, 152] width 12 height 12
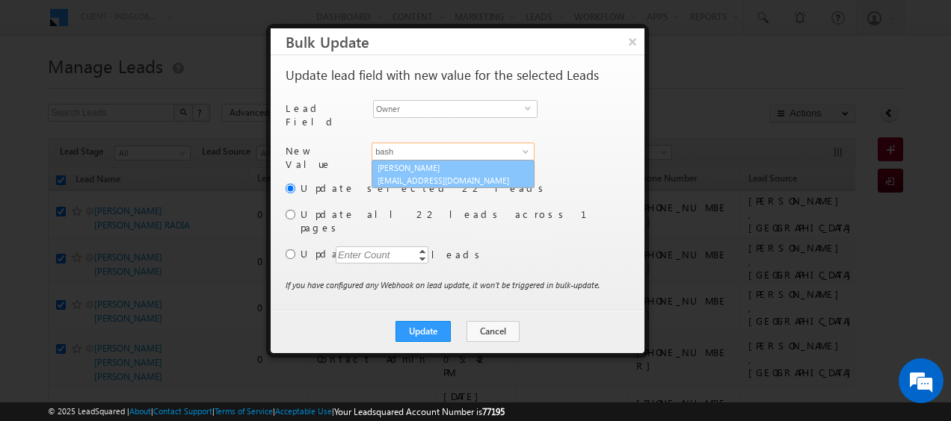
click at [436, 160] on link "[PERSON_NAME] [PERSON_NAME][EMAIL_ADDRESS][PERSON_NAME][DOMAIN_NAME]" at bounding box center [452, 174] width 163 height 28
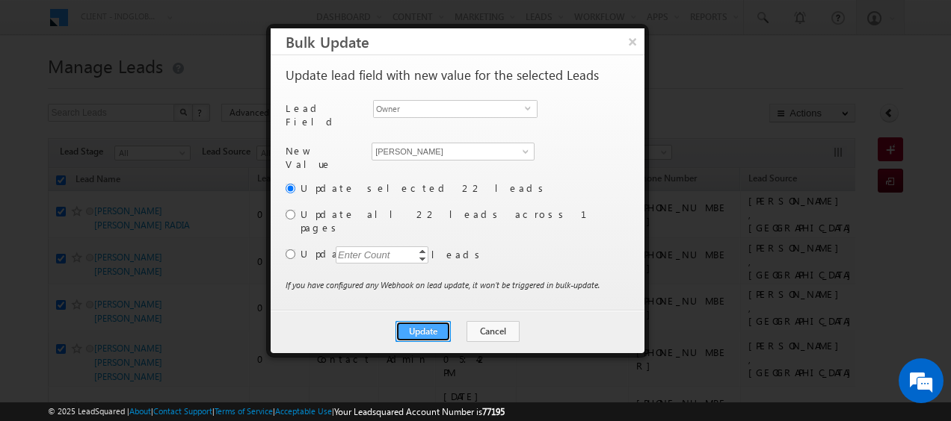
click at [415, 321] on button "Update" at bounding box center [422, 331] width 55 height 21
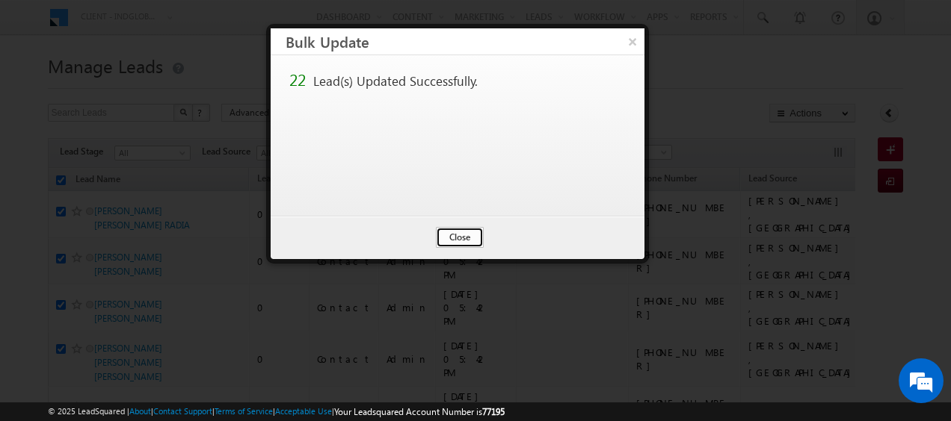
click at [464, 241] on button "Close" at bounding box center [460, 237] width 48 height 21
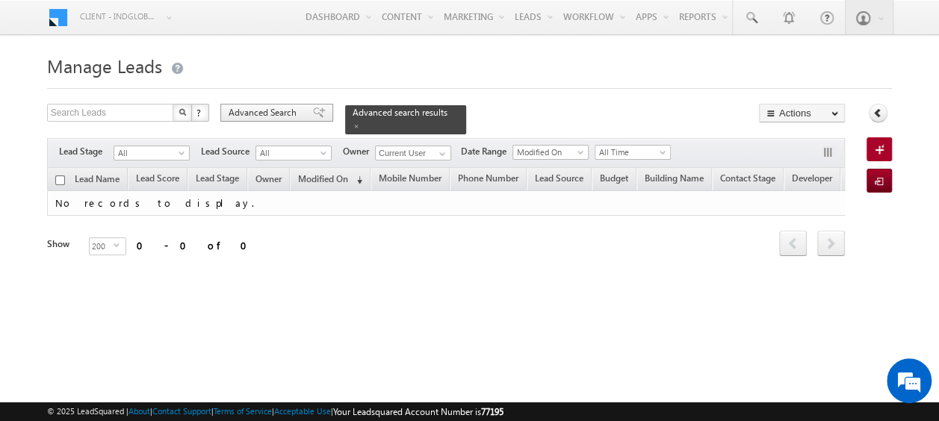
click at [268, 116] on span "Advanced Search" at bounding box center [265, 112] width 72 height 13
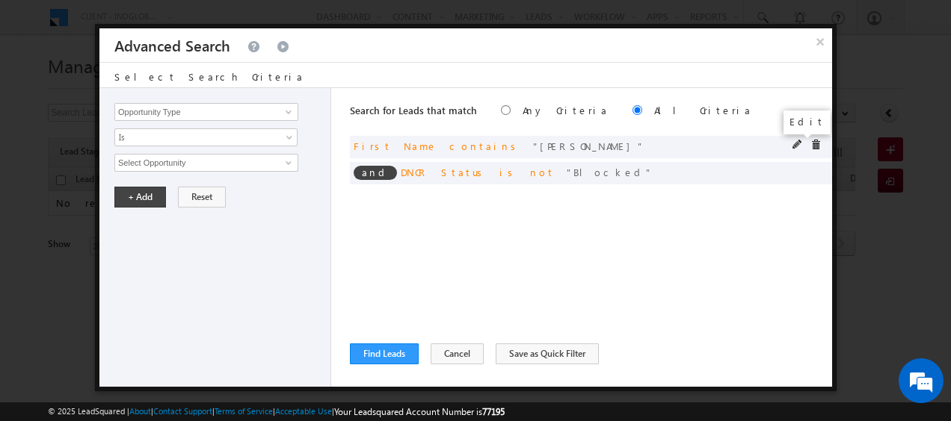
click at [800, 146] on span at bounding box center [797, 145] width 10 height 10
click at [255, 163] on input "[PERSON_NAME]" at bounding box center [206, 163] width 184 height 18
click at [140, 191] on button "+ Add" at bounding box center [140, 197] width 52 height 21
click at [384, 349] on button "Find Leads" at bounding box center [384, 354] width 69 height 21
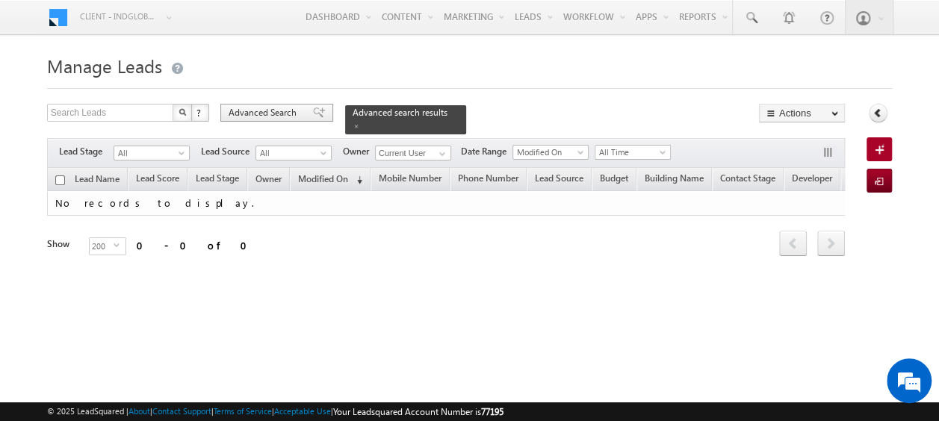
click at [282, 106] on span "Advanced Search" at bounding box center [265, 112] width 72 height 13
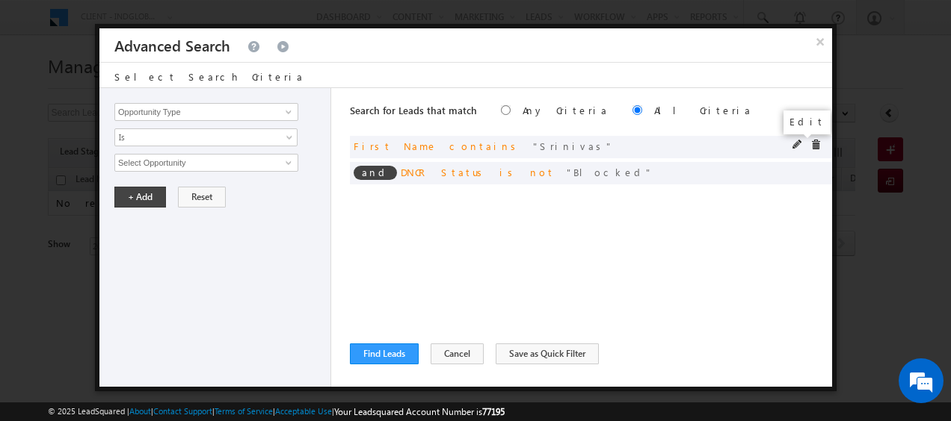
click at [800, 142] on span at bounding box center [797, 145] width 10 height 10
click at [800, 141] on span at bounding box center [797, 145] width 10 height 10
click at [214, 157] on input "Srinivas" at bounding box center [206, 163] width 184 height 18
paste input "[PERSON_NAME]"
click at [140, 193] on button "+ Add" at bounding box center [140, 197] width 52 height 21
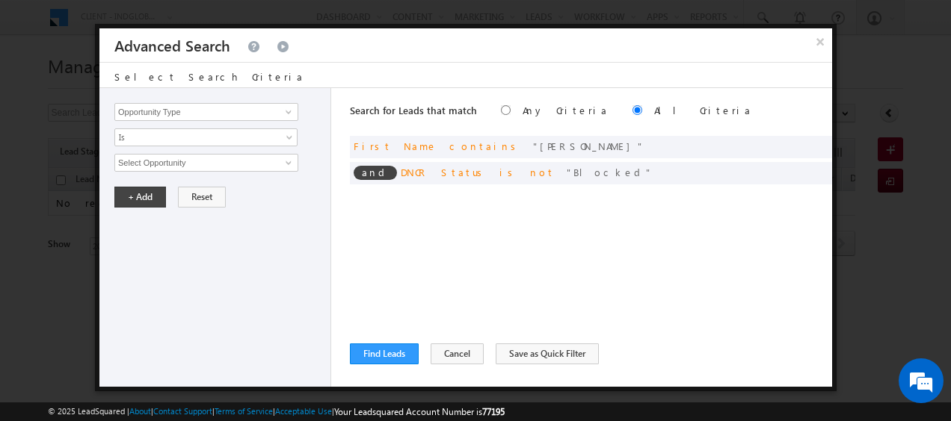
click at [802, 138] on div "and First Name contains [PERSON_NAME]" at bounding box center [591, 147] width 482 height 22
click at [801, 142] on span at bounding box center [797, 145] width 10 height 10
click at [149, 161] on input "[PERSON_NAME]" at bounding box center [206, 163] width 184 height 18
click at [146, 191] on button "+ Add" at bounding box center [140, 197] width 52 height 21
click at [386, 350] on button "Find Leads" at bounding box center [384, 354] width 69 height 21
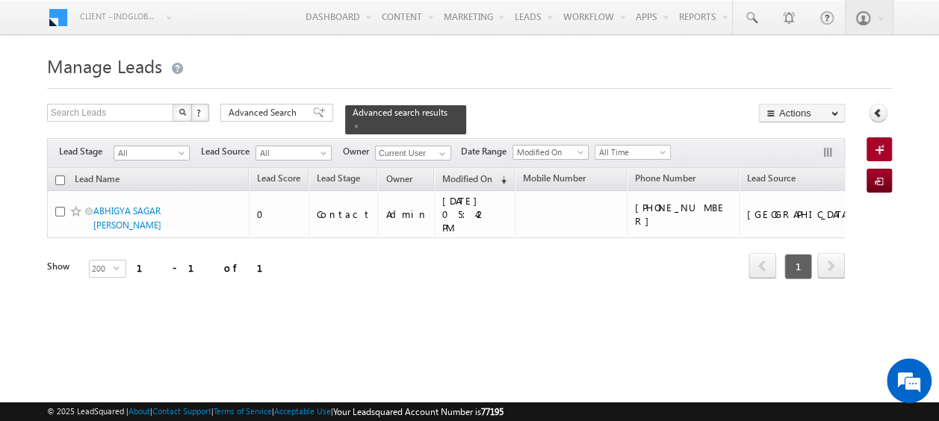
click at [58, 176] on input "checkbox" at bounding box center [60, 181] width 10 height 10
click at [284, 111] on span "Advanced Search" at bounding box center [265, 112] width 72 height 13
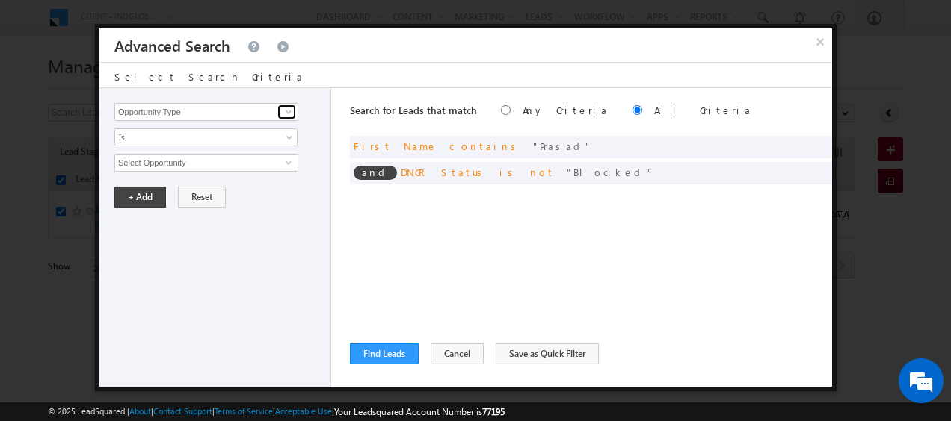
click at [284, 111] on span at bounding box center [288, 112] width 12 height 12
click at [322, 99] on div "Opportunity Type Lead Activity Task Sales Group Prospect Id Address 1 Address 2…" at bounding box center [215, 237] width 232 height 299
click at [392, 359] on button "Find Leads" at bounding box center [384, 354] width 69 height 21
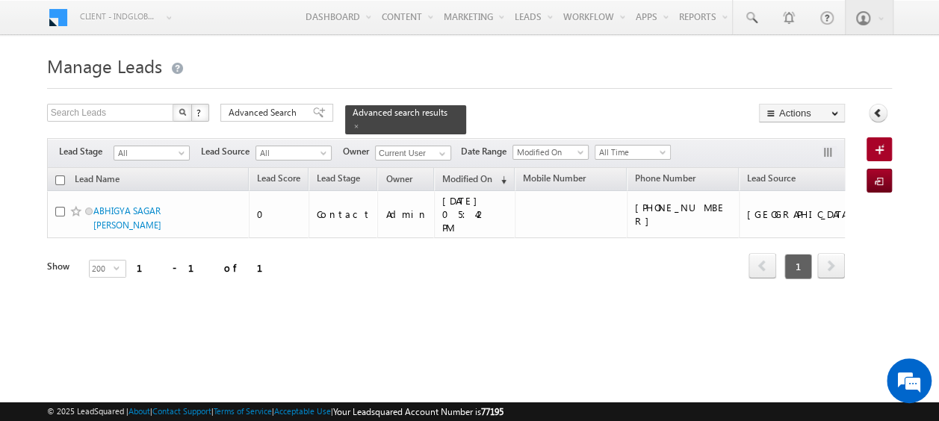
click at [55, 176] on input "checkbox" at bounding box center [60, 181] width 10 height 10
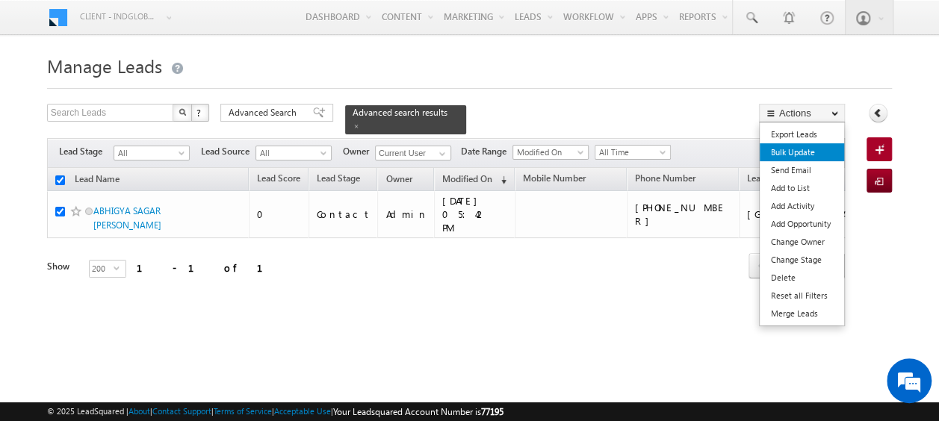
click at [800, 150] on link "Bulk Update" at bounding box center [802, 152] width 84 height 18
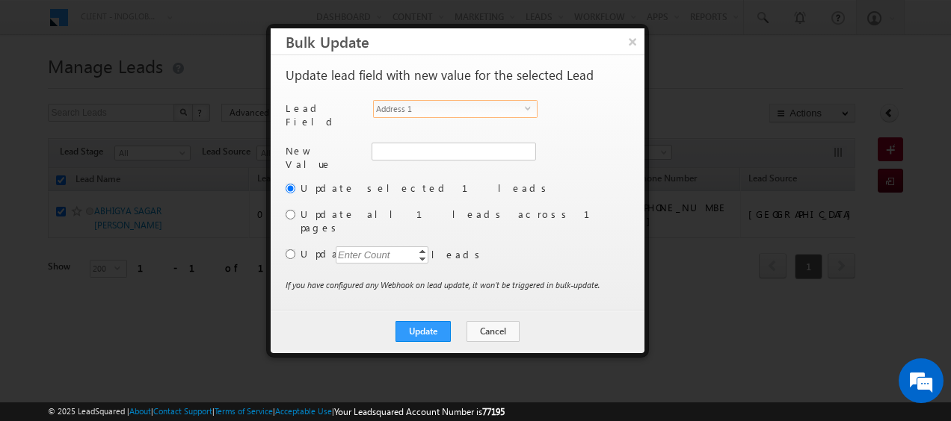
click at [523, 109] on span "Address 1" at bounding box center [449, 109] width 151 height 16
click at [523, 146] on span at bounding box center [525, 152] width 12 height 12
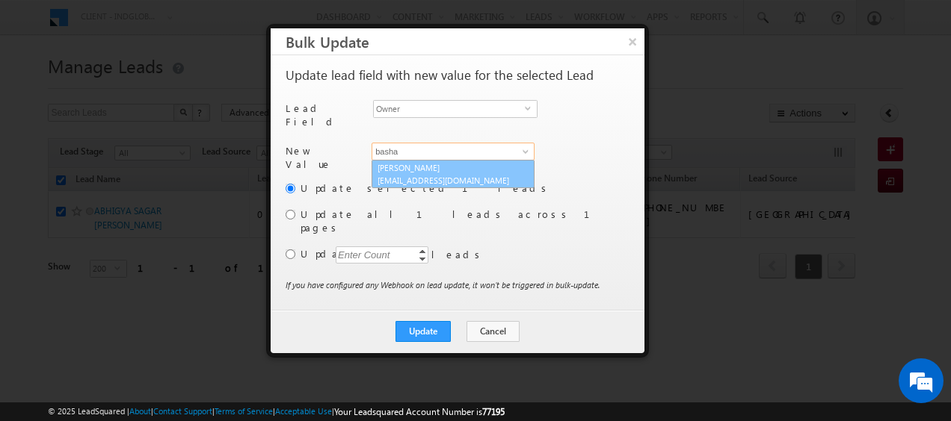
click at [469, 175] on span "[EMAIL_ADDRESS][DOMAIN_NAME]" at bounding box center [444, 180] width 135 height 11
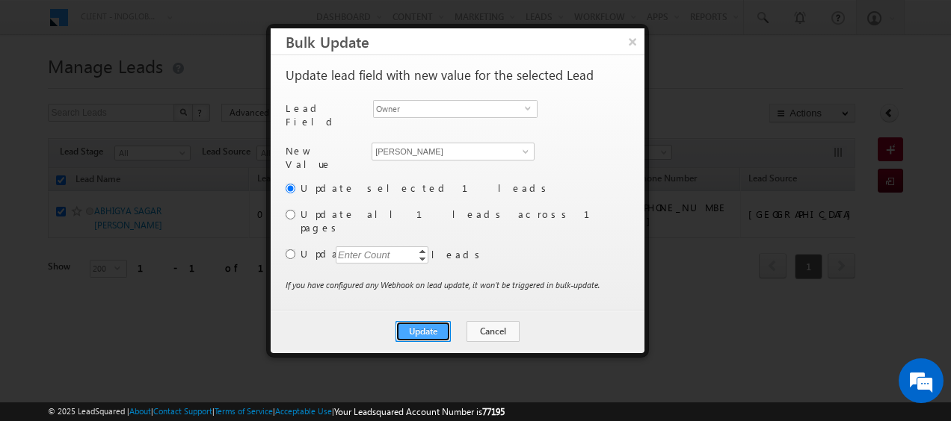
click at [422, 321] on button "Update" at bounding box center [422, 331] width 55 height 21
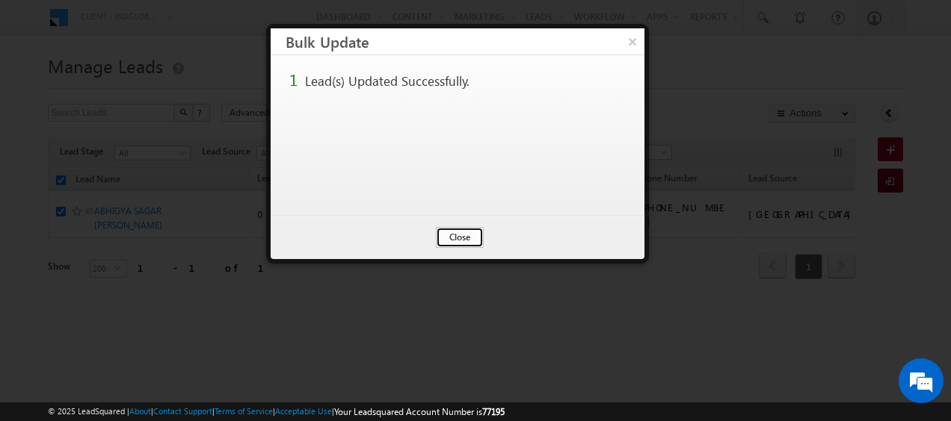
click at [471, 232] on button "Close" at bounding box center [460, 237] width 48 height 21
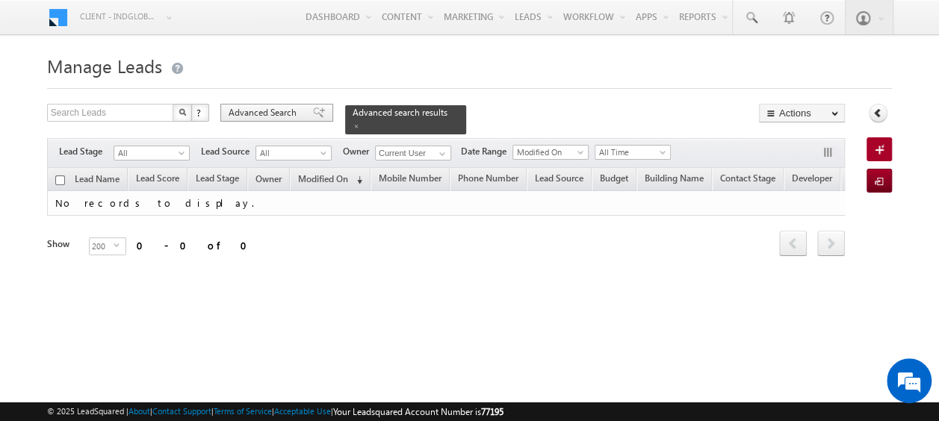
click at [290, 106] on span "Advanced Search" at bounding box center [265, 112] width 72 height 13
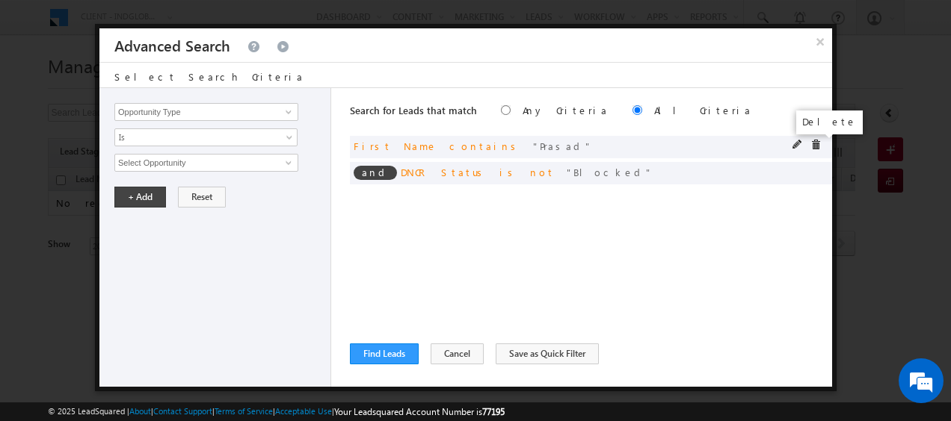
click at [812, 142] on span at bounding box center [815, 145] width 10 height 10
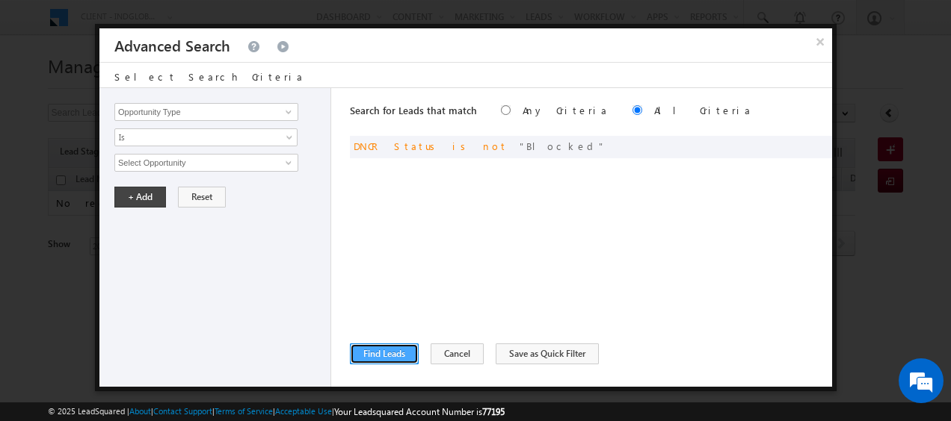
click at [383, 351] on button "Find Leads" at bounding box center [384, 354] width 69 height 21
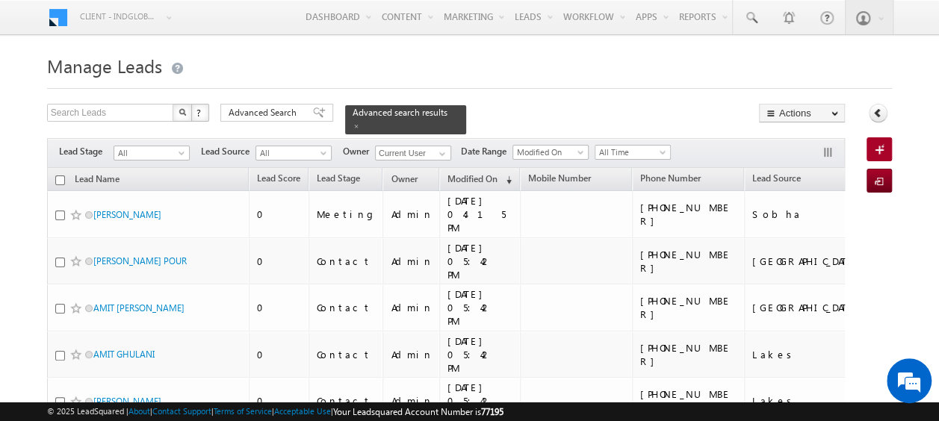
click at [60, 176] on input "checkbox" at bounding box center [60, 181] width 10 height 10
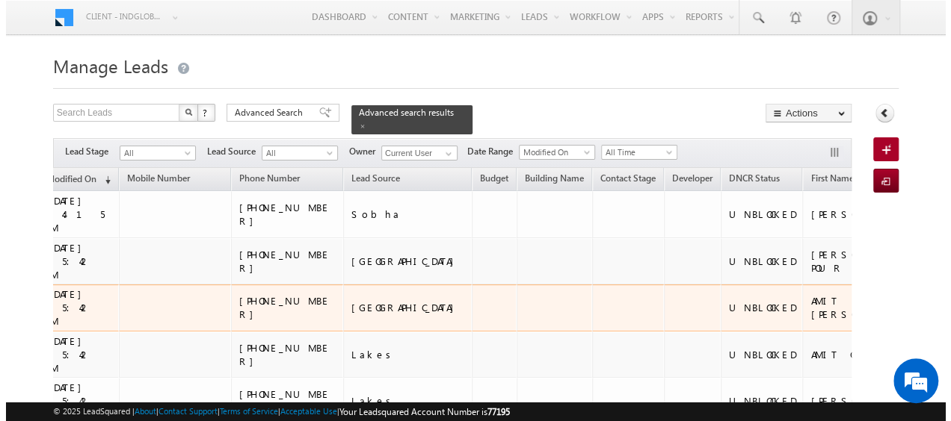
scroll to position [0, 0]
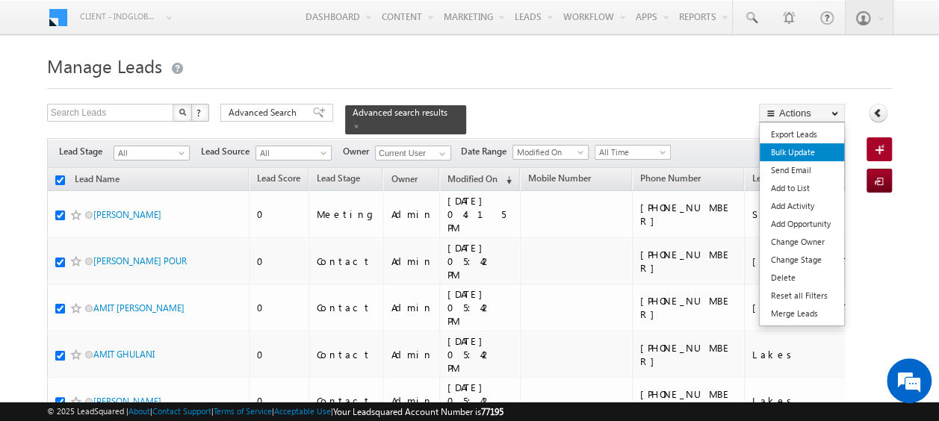
click at [802, 149] on link "Bulk Update" at bounding box center [802, 152] width 84 height 18
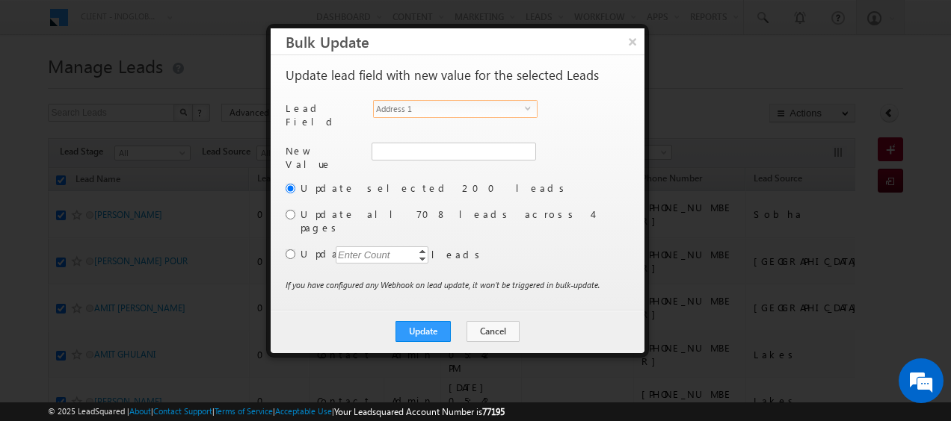
click at [525, 109] on span "select" at bounding box center [531, 108] width 12 height 7
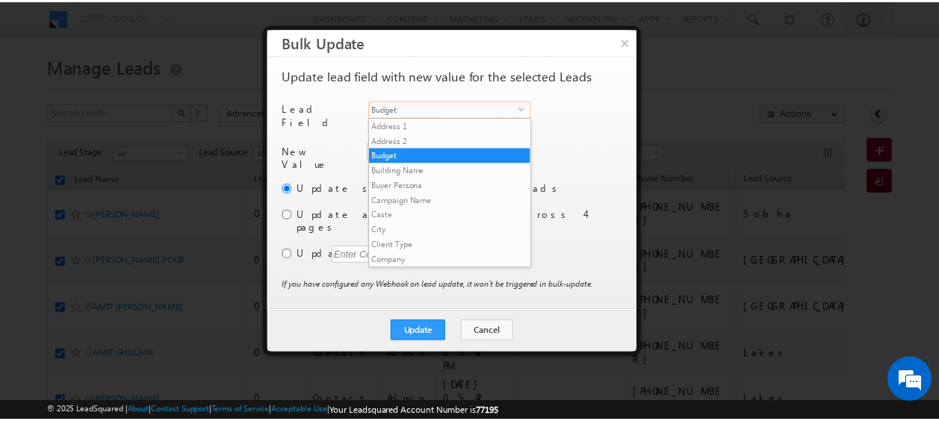
scroll to position [569, 0]
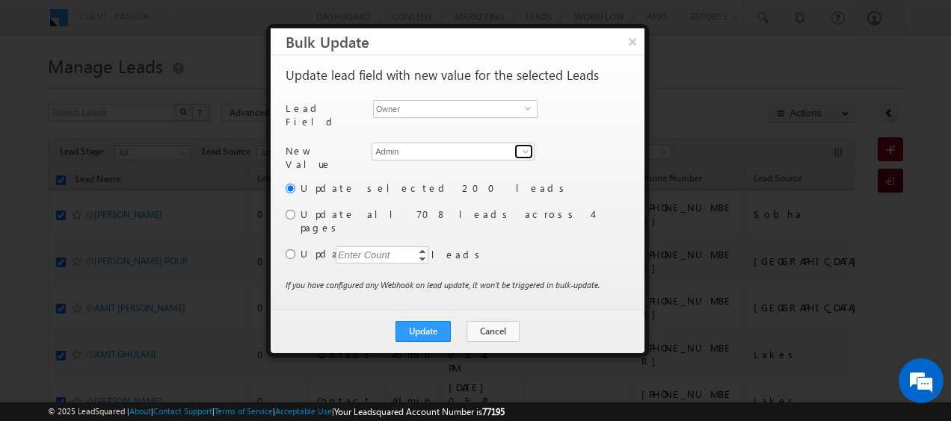
click at [520, 146] on span at bounding box center [525, 152] width 12 height 12
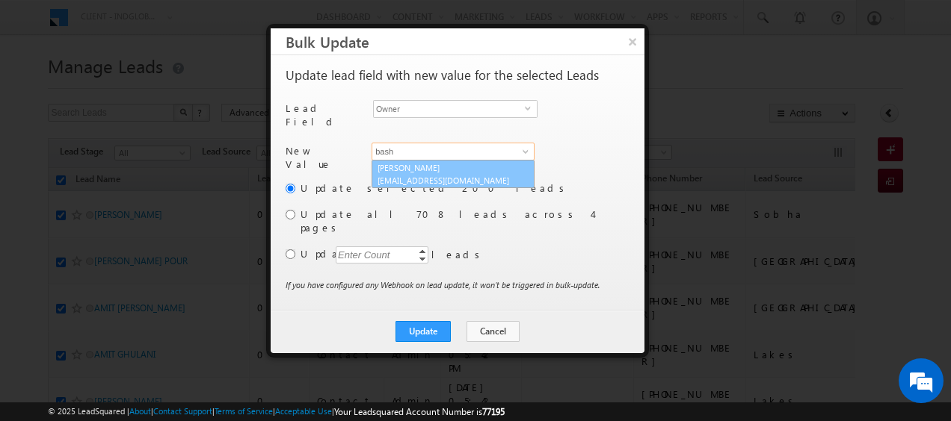
click at [475, 175] on span "[EMAIL_ADDRESS][DOMAIN_NAME]" at bounding box center [444, 180] width 135 height 11
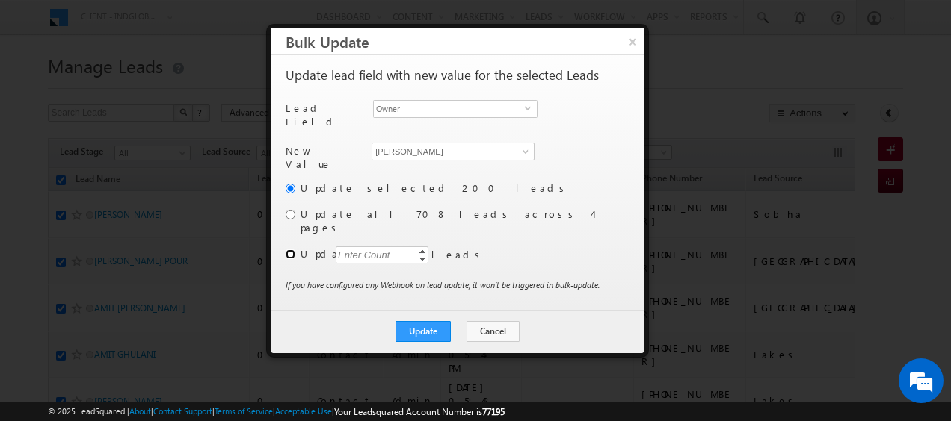
click at [291, 250] on input "radio" at bounding box center [290, 255] width 10 height 10
click at [368, 247] on div "Enter Count" at bounding box center [364, 255] width 57 height 17
click at [415, 321] on button "Update" at bounding box center [422, 331] width 55 height 21
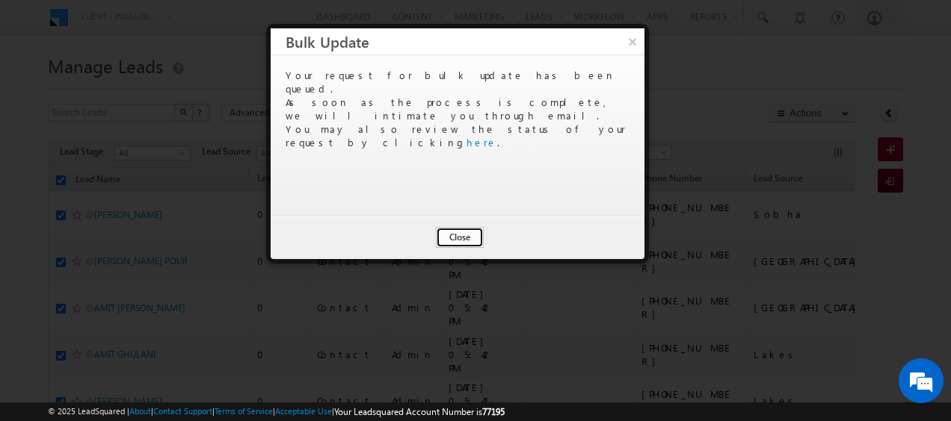
click at [454, 244] on button "Close" at bounding box center [460, 237] width 48 height 21
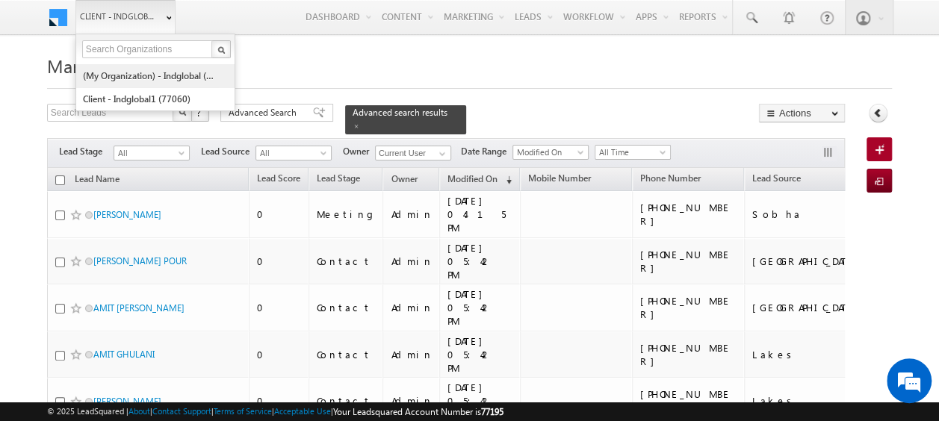
click at [126, 72] on link "(My Organization) - indglobal (48060)" at bounding box center [150, 75] width 137 height 23
